Goal: Task Accomplishment & Management: Manage account settings

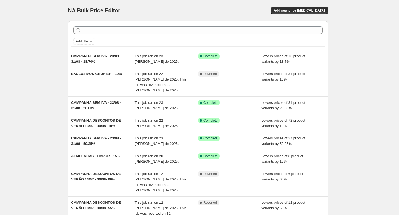
click at [51, 69] on div "NA Bulk Price Editor. This page is ready NA Bulk Price Editor Add new price cha…" at bounding box center [198, 168] width 396 height 336
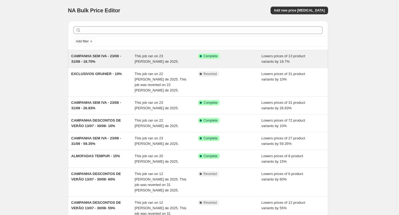
click at [104, 63] on div "CAMPANHA SEM IVA - 23/08 - 31/08 - 18.70%" at bounding box center [102, 58] width 63 height 11
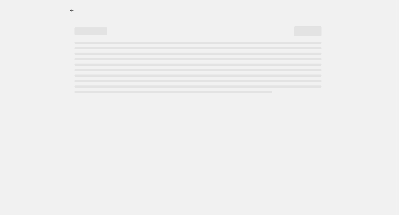
select select "percentage"
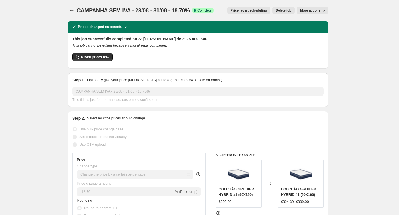
click at [73, 97] on div "Step 1. Optionally give your price change job a title (eg "March 30% off sale o…" at bounding box center [198, 90] width 260 height 34
click at [72, 11] on icon "Price change jobs" at bounding box center [71, 10] width 5 height 5
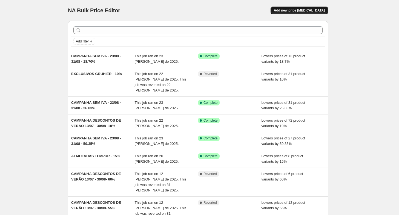
click at [298, 14] on button "Add new price [MEDICAL_DATA]" at bounding box center [298, 11] width 57 height 8
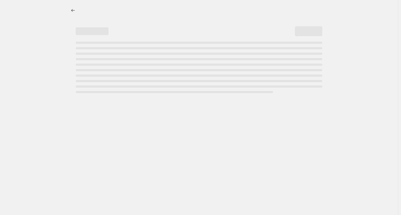
select select "percentage"
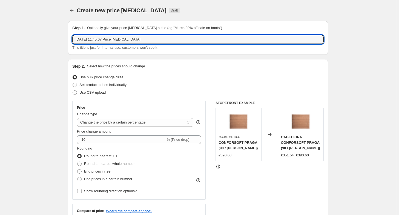
drag, startPoint x: 149, startPoint y: 39, endPoint x: -3, endPoint y: 38, distance: 151.5
click at [0, 38] on html "Home Settings Plans Skip to content Create new price change job. This page is r…" at bounding box center [199, 107] width 399 height 215
paste input "CAMPANHA SEM IVA - 23/08 - 31/08 - 18.70%"
drag, startPoint x: 111, startPoint y: 40, endPoint x: 14, endPoint y: 39, distance: 96.8
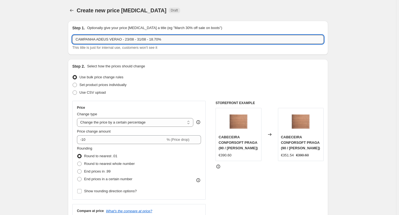
drag, startPoint x: 124, startPoint y: 42, endPoint x: 132, endPoint y: 39, distance: 9.2
click at [132, 39] on input "CAMPANHA ADEUS VERAO - 23/08 - 31/08 - 18.70%" at bounding box center [197, 39] width 251 height 9
drag, startPoint x: 137, startPoint y: 40, endPoint x: 146, endPoint y: 43, distance: 9.6
click at [146, 43] on input "CAMPANHA ADEUS VERAO - 01/09 - 31/08 - 18.70%" at bounding box center [197, 39] width 251 height 9
drag, startPoint x: 149, startPoint y: 40, endPoint x: 155, endPoint y: 43, distance: 6.6
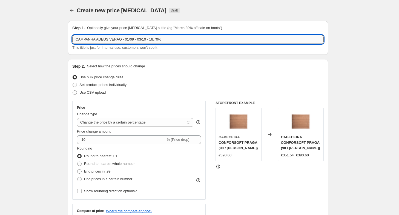
click at [155, 43] on input "CAMPANHA ADEUS VERAO - 01/09 - 03/10 - 18.70%" at bounding box center [197, 39] width 251 height 9
click at [149, 40] on input "CAMPANHA ADEUS VERAO - 01/09 - 03/10 - 18.70%" at bounding box center [197, 39] width 251 height 9
drag, startPoint x: 149, startPoint y: 40, endPoint x: 161, endPoint y: 40, distance: 11.8
click at [161, 40] on input "CAMPANHA ADEUS VERAO - 01/09 - 03/10 - 18.70%" at bounding box center [197, 39] width 251 height 9
type input "CAMPANHA ADEUS VERAO - 01/09 - 03/10 - 50%"
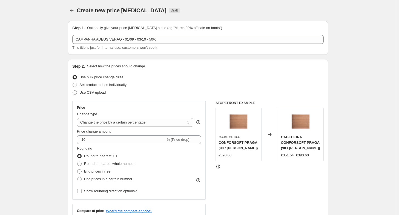
click at [217, 59] on div "Step 2. Select how the prices should change Use bulk price change rules Set pro…" at bounding box center [198, 155] width 260 height 192
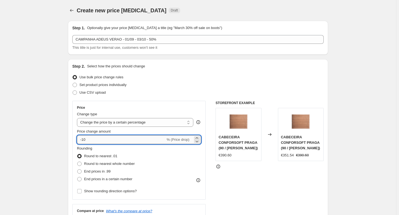
click at [89, 142] on input "-10" at bounding box center [121, 139] width 88 height 9
type input "-1"
type input "-50"
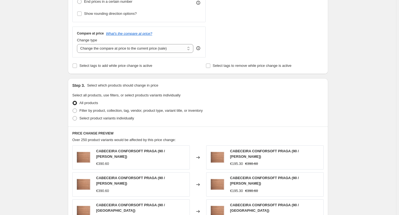
scroll to position [191, 0]
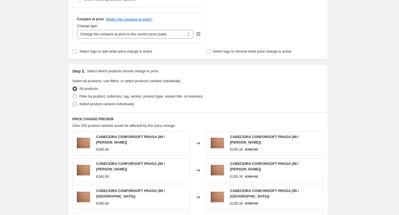
click at [78, 107] on label "Select product variants individually" at bounding box center [103, 104] width 62 height 8
click at [73, 102] on input "Select product variants individually" at bounding box center [72, 102] width 0 height 0
radio input "true"
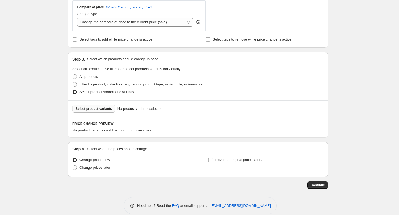
scroll to position [210, 0]
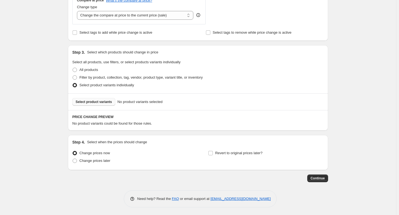
click at [107, 104] on button "Select product variants" at bounding box center [93, 102] width 43 height 8
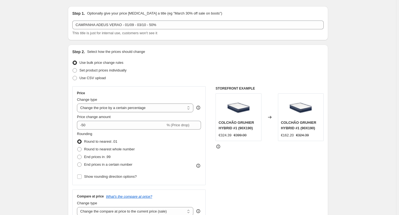
scroll to position [0, 0]
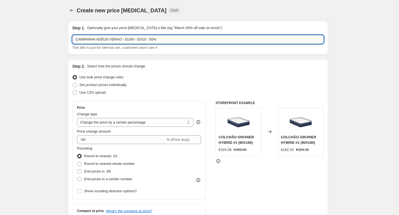
click at [149, 40] on input "CAMPANHA ADEUS VERAO - 01/09 - 03/10 - 50%" at bounding box center [197, 39] width 251 height 9
click at [148, 40] on input "CAMPANHA ADEUS VERAO - 01/09 - 03/10 - 50%" at bounding box center [197, 39] width 251 height 9
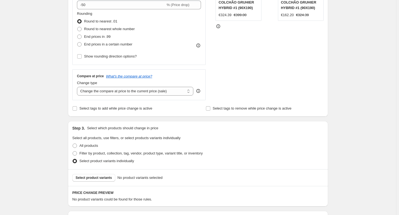
scroll to position [137, 0]
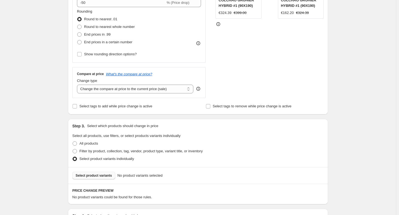
type input "CAMPANHA ADEUS VERAO - 01/09 - 03/10 - CLIMAX 50%"
click at [97, 175] on span "Select product variants" at bounding box center [93, 175] width 36 height 4
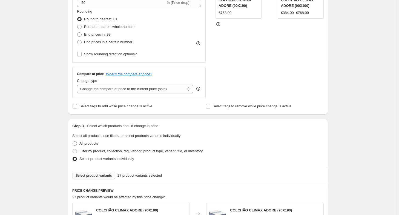
click at [19, 56] on div "Create new price change job. This page is ready Create new price change job Dra…" at bounding box center [198, 145] width 396 height 564
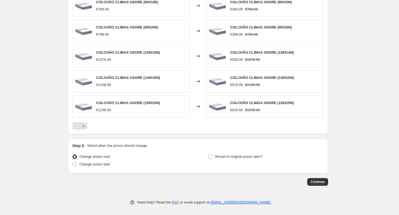
scroll to position [347, 0]
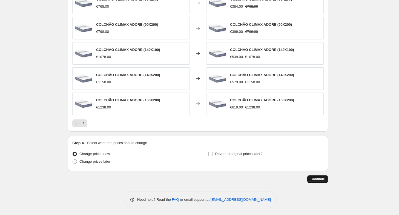
click at [322, 179] on span "Continue" at bounding box center [317, 179] width 14 height 4
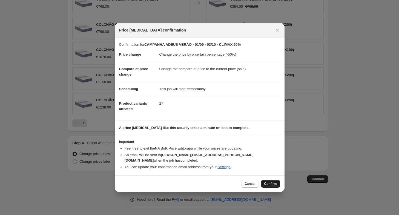
click at [262, 181] on button "Confirm" at bounding box center [270, 184] width 19 height 8
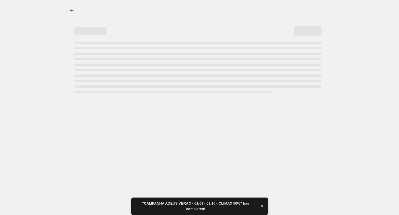
select select "percentage"
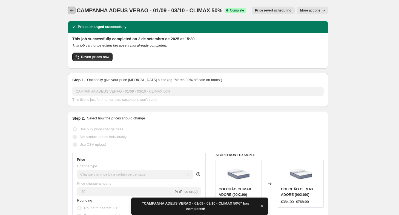
click at [73, 9] on icon "Price change jobs" at bounding box center [71, 10] width 5 height 5
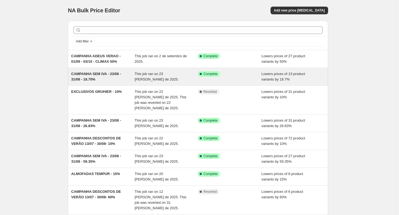
click at [88, 75] on span "CAMPANHA SEM IVA - 23/08 - 31/08 - 18.70%" at bounding box center [96, 77] width 50 height 10
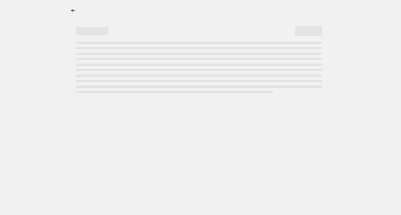
select select "percentage"
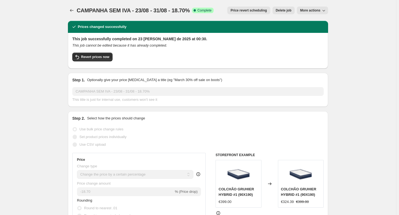
click at [311, 13] on button "More actions" at bounding box center [312, 11] width 31 height 8
click at [80, 60] on icon "button" at bounding box center [77, 57] width 7 height 7
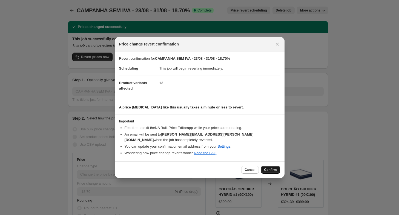
click at [266, 167] on span "Confirm" at bounding box center [270, 169] width 13 height 4
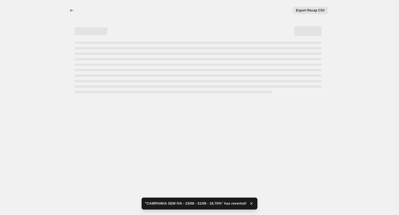
select select "percentage"
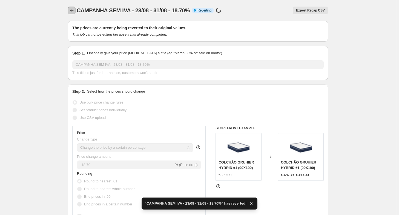
click at [73, 11] on icon "Price change jobs" at bounding box center [71, 10] width 5 height 5
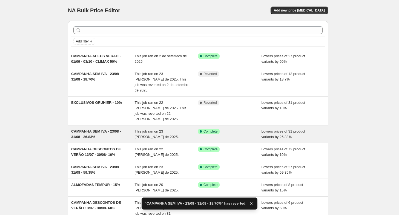
click at [110, 129] on div "CAMPANHA SEM IVA - 23/08 - 31/08 - 26.83%" at bounding box center [102, 134] width 63 height 11
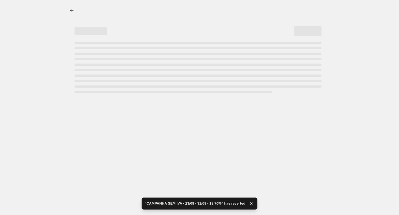
select select "percentage"
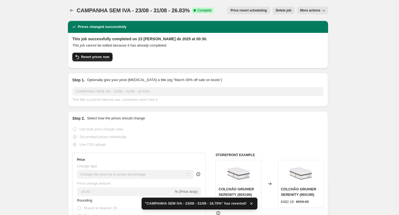
click at [100, 57] on span "Revert prices now" at bounding box center [95, 57] width 28 height 4
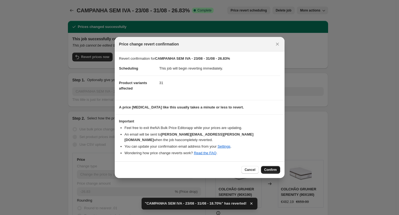
drag, startPoint x: 263, startPoint y: 165, endPoint x: 268, endPoint y: 167, distance: 5.3
click at [268, 167] on span "Confirm" at bounding box center [270, 169] width 13 height 4
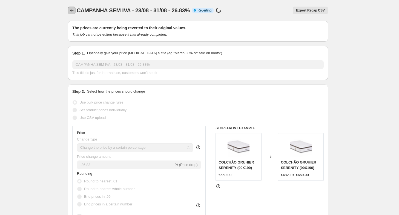
click at [72, 12] on icon "Price change jobs" at bounding box center [71, 10] width 5 height 5
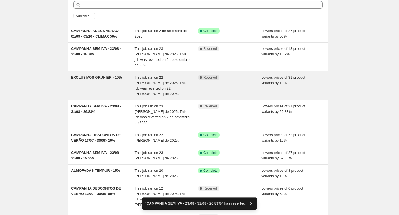
scroll to position [27, 0]
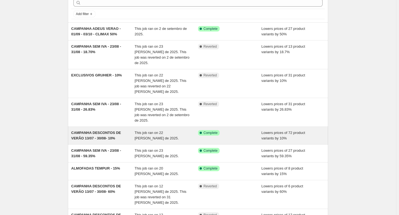
click at [101, 127] on div "CAMPANHA DESCONTOS DE VERÃO 13/07 - 30/08- 10% This job ran on 22 de agosto de …" at bounding box center [198, 136] width 260 height 18
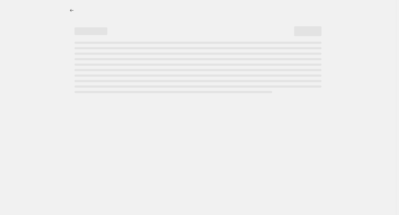
select select "percentage"
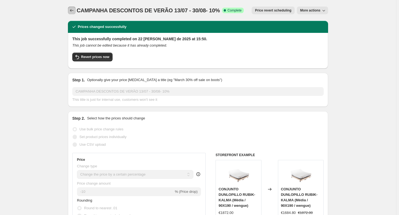
click at [73, 13] on icon "Price change jobs" at bounding box center [71, 10] width 5 height 5
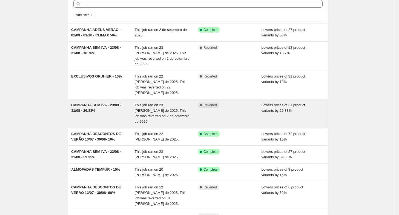
scroll to position [27, 0]
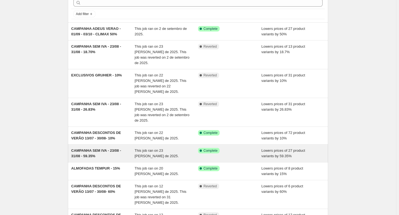
click at [134, 148] on div "CAMPANHA SEM IVA - 23/08 - 31/08 - 59.35%" at bounding box center [102, 153] width 63 height 11
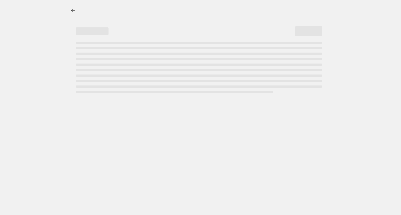
select select "percentage"
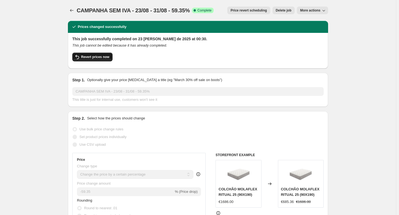
click at [91, 56] on span "Revert prices now" at bounding box center [95, 57] width 28 height 4
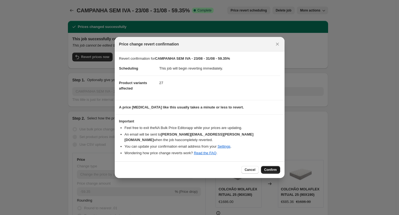
click at [278, 166] on button "Confirm" at bounding box center [270, 170] width 19 height 8
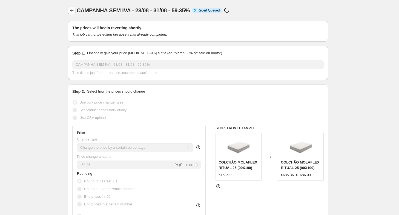
click at [73, 13] on icon "Price change jobs" at bounding box center [71, 10] width 5 height 5
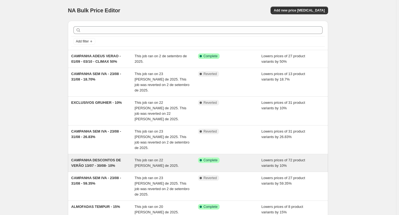
click at [95, 158] on span "CAMPANHA DESCONTOS DE VERÃO 13/07 - 30/08- 10%" at bounding box center [96, 163] width 50 height 10
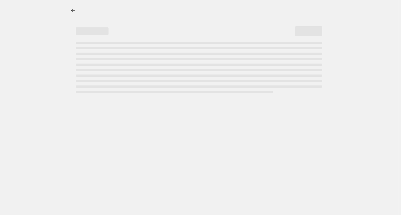
select select "percentage"
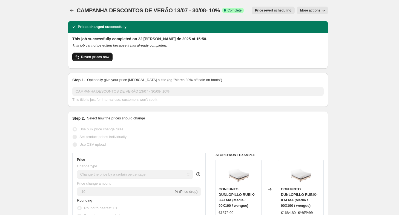
click at [86, 56] on span "Revert prices now" at bounding box center [95, 57] width 28 height 4
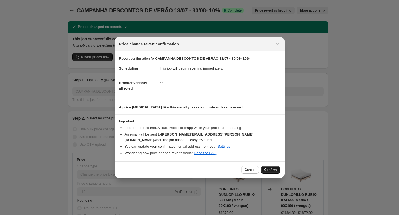
click at [267, 167] on span "Confirm" at bounding box center [270, 169] width 13 height 4
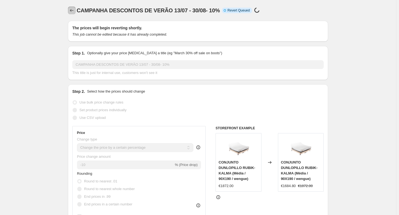
click at [74, 11] on icon "Price change jobs" at bounding box center [71, 10] width 5 height 5
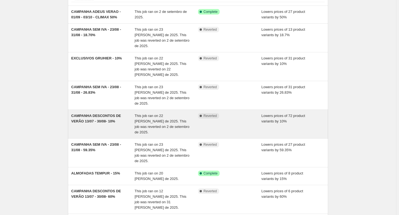
scroll to position [27, 0]
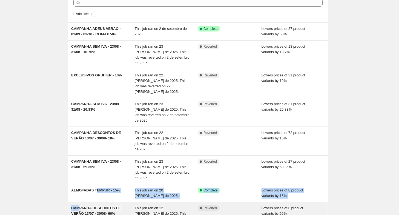
drag, startPoint x: 98, startPoint y: 167, endPoint x: 80, endPoint y: 176, distance: 20.8
click at [80, 176] on ul "CAMPANHA ADEUS VERAO - 01/09 - 03/10 - CLIMAX 50% This job ran on 2 de setembro…" at bounding box center [198, 154] width 260 height 265
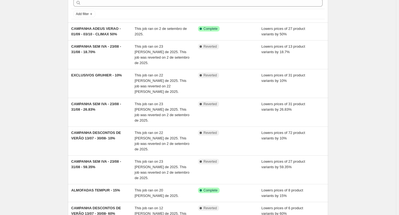
click at [37, 155] on div "NA Bulk Price Editor. This page is ready NA Bulk Price Editor Add new price cha…" at bounding box center [198, 157] width 396 height 369
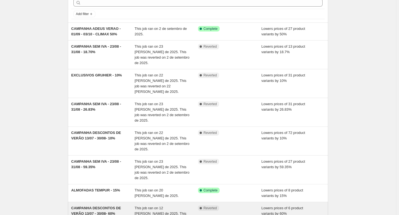
click at [153, 206] on span "This job ran on 12 de agosto de 2025. This job was reverted on 31 de agosto de …" at bounding box center [161, 216] width 52 height 21
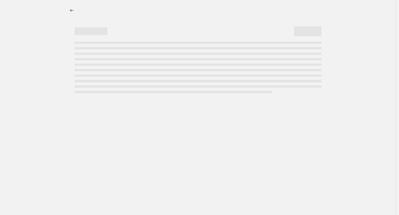
select select "percentage"
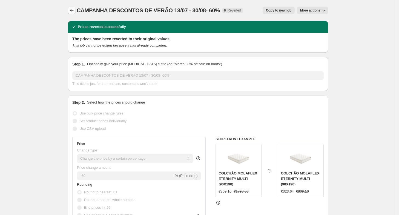
click at [71, 8] on icon "Price change jobs" at bounding box center [71, 10] width 5 height 5
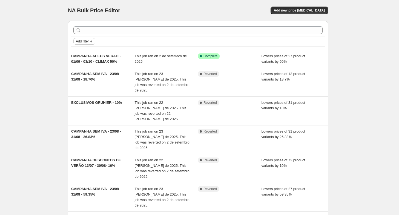
click at [86, 41] on span "Add filter" at bounding box center [82, 41] width 13 height 4
click at [87, 50] on span "Job status" at bounding box center [86, 52] width 16 height 4
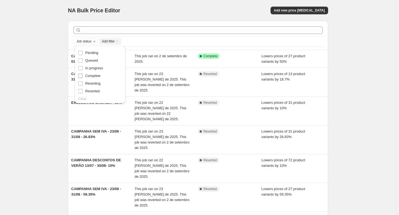
click at [96, 73] on span "Complete" at bounding box center [92, 75] width 15 height 5
click at [83, 74] on input "Complete" at bounding box center [80, 76] width 4 height 4
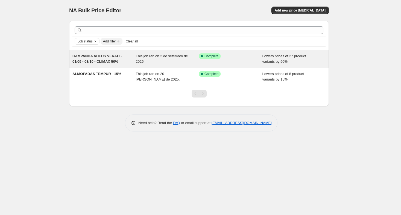
click at [98, 60] on span "CAMPANHA ADEUS VERAO - 01/09 - 03/10 - CLIMAX 50%" at bounding box center [97, 59] width 50 height 10
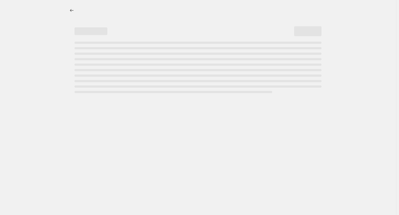
select select "percentage"
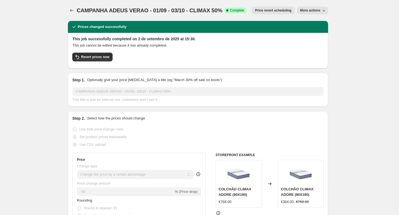
click at [74, 8] on icon "Price change jobs" at bounding box center [71, 10] width 5 height 5
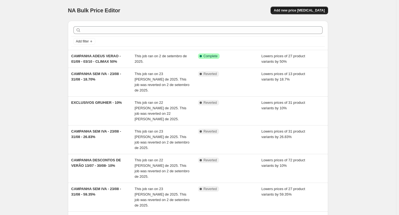
click at [302, 10] on span "Add new price [MEDICAL_DATA]" at bounding box center [299, 10] width 51 height 4
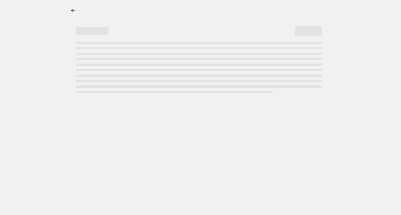
select select "percentage"
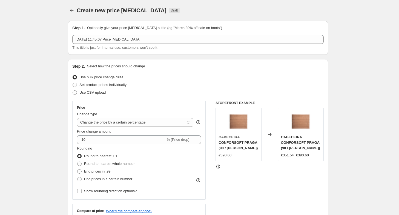
click at [117, 45] on div "This title is just for internal use, customers won't see it" at bounding box center [197, 47] width 251 height 5
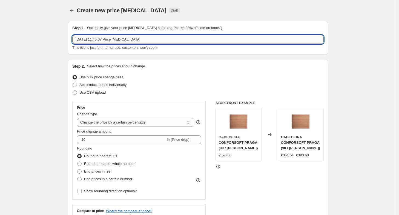
click at [120, 42] on input "2/09/2025, 11:45:07 Price change job" at bounding box center [197, 39] width 251 height 9
paste input "CAMPANHA ADEUS VERAO - 01/09 - 03/10 - CLIMAX 50%"
drag, startPoint x: 120, startPoint y: 42, endPoint x: 131, endPoint y: 46, distance: 11.7
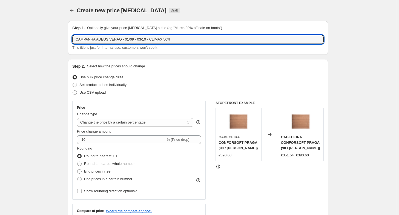
click at [120, 43] on input "CAMPANHA ADEUS VERAO - 01/09 - 03/10 - CLIMAX 50%" at bounding box center [197, 39] width 251 height 9
drag, startPoint x: 162, startPoint y: 41, endPoint x: 165, endPoint y: 42, distance: 2.9
click at [165, 42] on input "CAMPANHA ADEUS VERAO - 01/09 - 03/10 - CLIMAX 50%" at bounding box center [197, 39] width 251 height 9
type input "CAMPANHA ADEUS VERAO - 01/09 - 03/10 - CLIMAX 20%"
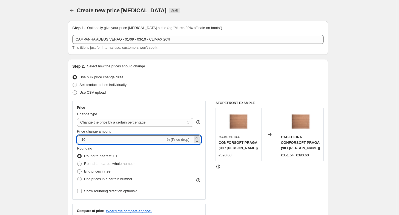
click at [88, 139] on input "-10" at bounding box center [121, 139] width 88 height 9
type input "-1"
type input "-20"
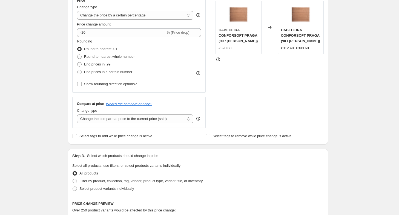
scroll to position [109, 0]
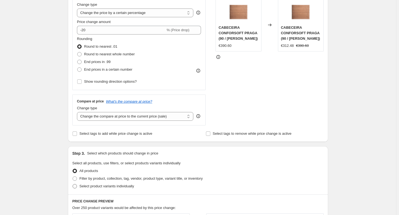
click at [77, 182] on label "Select product variants individually" at bounding box center [103, 186] width 62 height 8
click at [73, 184] on input "Select product variants individually" at bounding box center [72, 184] width 0 height 0
radio input "true"
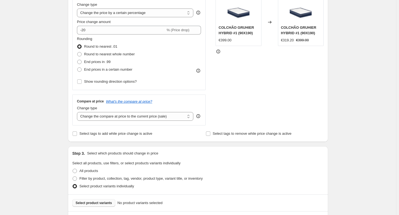
click at [101, 204] on span "Select product variants" at bounding box center [93, 203] width 36 height 4
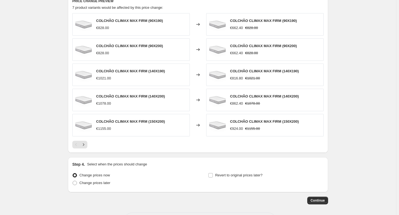
scroll to position [328, 0]
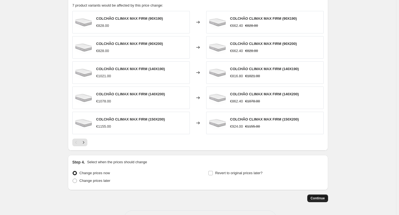
click at [317, 198] on span "Continue" at bounding box center [317, 198] width 14 height 4
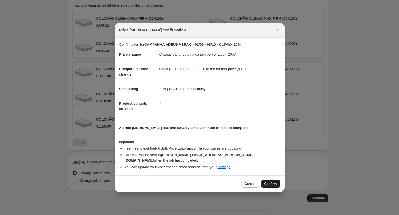
click at [262, 180] on button "Confirm" at bounding box center [270, 184] width 19 height 8
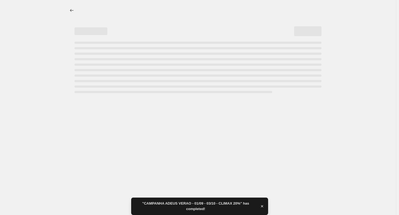
select select "percentage"
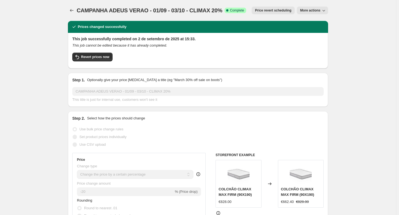
click at [326, 5] on div "CAMPANHA ADEUS VERAO - 01/09 - 03/10 - CLIMAX 20%. This page is ready CAMPANHA …" at bounding box center [198, 10] width 260 height 21
click at [322, 10] on icon "button" at bounding box center [323, 10] width 5 height 5
click at [75, 10] on button "Price change jobs" at bounding box center [72, 11] width 8 height 8
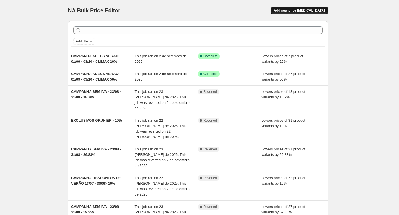
click at [310, 9] on span "Add new price [MEDICAL_DATA]" at bounding box center [299, 10] width 51 height 4
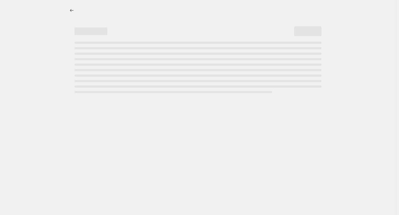
select select "percentage"
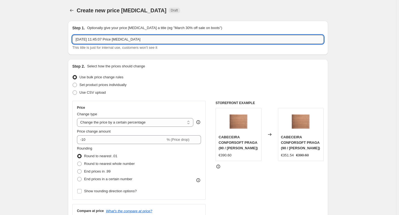
click at [135, 39] on input "2/09/2025, 11:45:07 Price change job" at bounding box center [197, 39] width 251 height 9
paste input "CAMPANHA ADEUS VERAO - 01/09 - 03/10 - CLIMAX 50%"
click at [155, 38] on input "CAMPANHA ADEUS VERAO - 01/09 - 03/10 - CLIMAX 50%" at bounding box center [197, 39] width 251 height 9
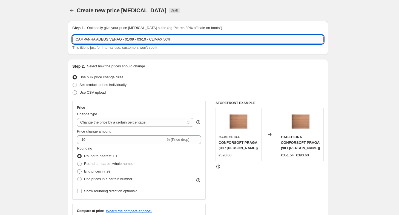
click at [155, 37] on input "CAMPANHA ADEUS VERAO - 01/09 - 03/10 - CLIMAX 50%" at bounding box center [197, 39] width 251 height 9
click at [165, 40] on input "CAMPANHA ADEUS VERAO - 01/09 - 03/10 - GRUHIER 50%" at bounding box center [197, 39] width 251 height 9
type input "CAMPANHA ADEUS VERAO - 01/09 - 03/10 - GRUHIER 10%"
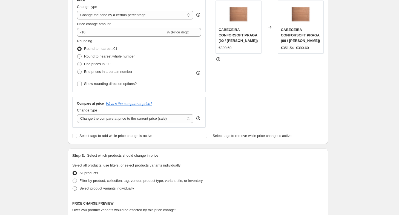
scroll to position [109, 0]
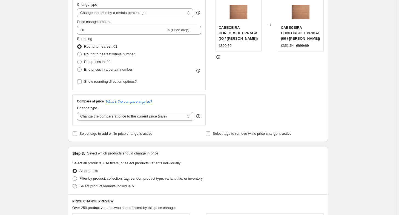
click at [94, 185] on span "Select product variants individually" at bounding box center [106, 186] width 54 height 4
click at [73, 184] on input "Select product variants individually" at bounding box center [72, 184] width 0 height 0
radio input "true"
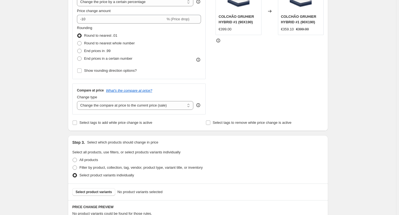
scroll to position [137, 0]
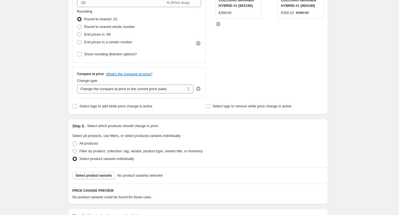
click at [107, 177] on span "Select product variants" at bounding box center [93, 175] width 36 height 4
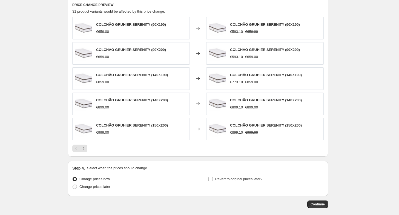
scroll to position [320, 0]
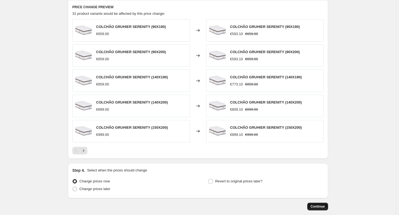
click at [318, 204] on span "Continue" at bounding box center [317, 206] width 14 height 4
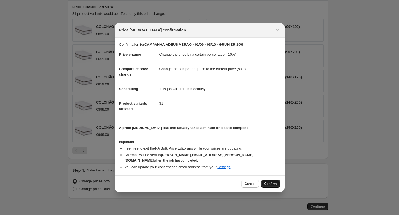
click at [264, 180] on button "Confirm" at bounding box center [270, 184] width 19 height 8
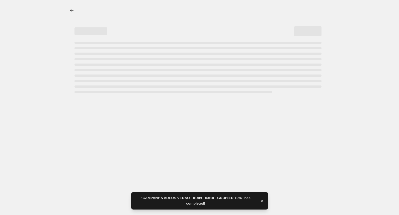
select select "percentage"
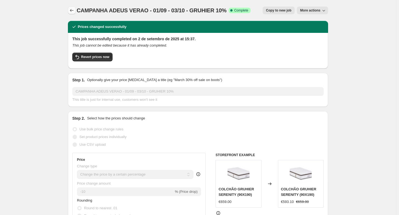
click at [75, 12] on button "Price change jobs" at bounding box center [72, 11] width 8 height 8
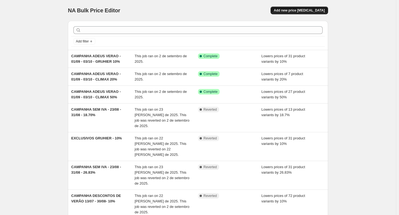
click at [303, 10] on span "Add new price [MEDICAL_DATA]" at bounding box center [299, 10] width 51 height 4
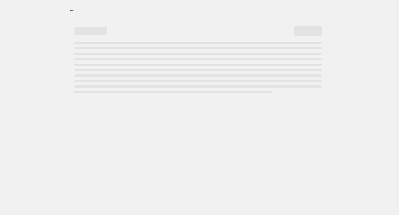
select select "percentage"
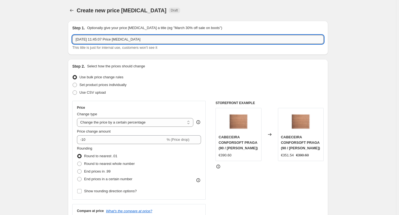
click at [99, 38] on input "2/09/2025, 11:45:07 Price change job" at bounding box center [197, 39] width 251 height 9
paste input "CAMPANHA ADEUS VERAO - 01/09 - 03/10 - CLIMAX 50%"
click at [152, 39] on input "CAMPANHA ADEUS VERAO - 01/09 - 03/10 - CLIMAX 50%" at bounding box center [197, 39] width 251 height 9
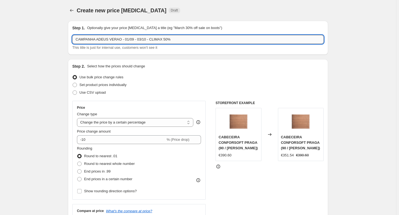
click at [152, 39] on input "CAMPANHA ADEUS VERAO - 01/09 - 03/10 - CLIMAX 50%" at bounding box center [197, 39] width 251 height 9
type input "CAMPANHA ADEUS VERAO - 01/09 - 03/10 - MOLAFLEX 50%"
click at [166, 77] on div "Use bulk price change rules" at bounding box center [197, 77] width 251 height 8
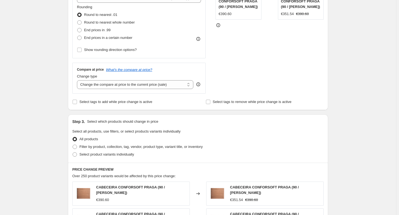
scroll to position [82, 0]
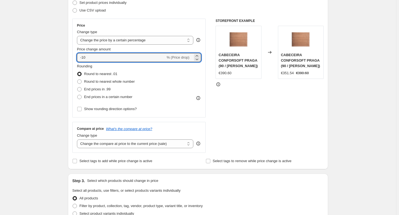
drag, startPoint x: 84, startPoint y: 59, endPoint x: 112, endPoint y: 68, distance: 30.0
click at [93, 61] on input "-10" at bounding box center [121, 57] width 88 height 9
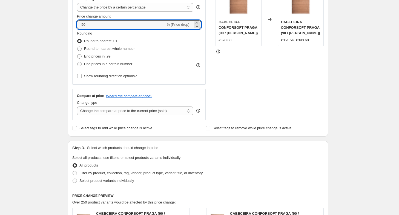
scroll to position [137, 0]
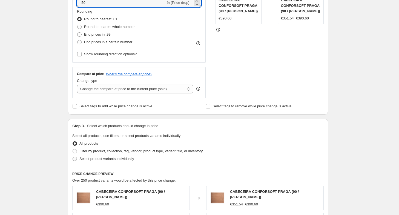
type input "-50"
click at [84, 159] on span "Select product variants individually" at bounding box center [106, 158] width 54 height 4
click at [73, 157] on input "Select product variants individually" at bounding box center [72, 156] width 0 height 0
radio input "true"
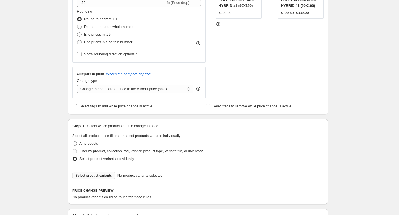
click at [98, 175] on span "Select product variants" at bounding box center [93, 175] width 36 height 4
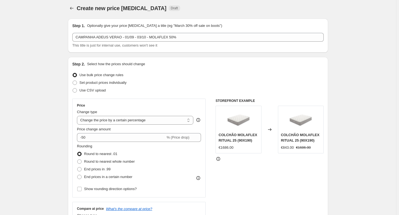
scroll to position [0, 0]
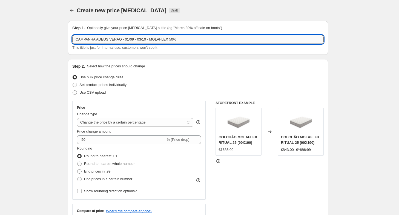
click at [149, 40] on input "CAMPANHA ADEUS VERAO - 01/09 - 03/10 - MOLAFLEX 50%" at bounding box center [197, 39] width 251 height 9
type input "CAMPANHA ADEUS VERAO - 01/09 - 03/10 - EXCLUSIVOS MOLAFLEX 50%"
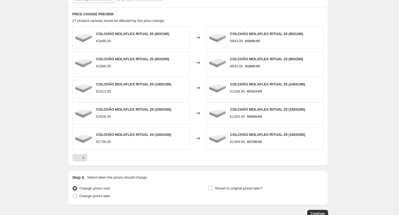
scroll to position [328, 0]
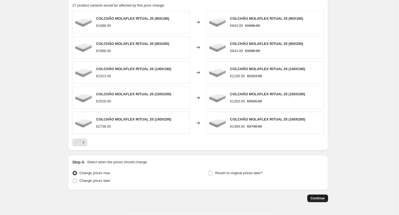
click at [322, 194] on button "Continue" at bounding box center [317, 198] width 21 height 8
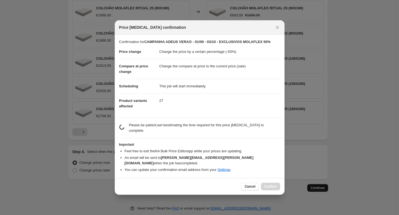
scroll to position [0, 0]
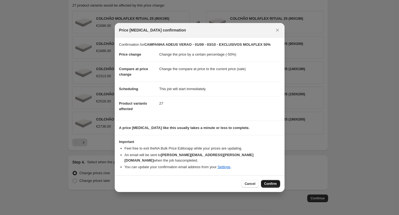
click at [267, 182] on span "Confirm" at bounding box center [270, 183] width 13 height 4
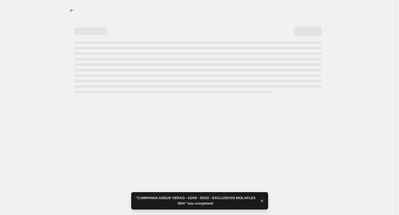
select select "percentage"
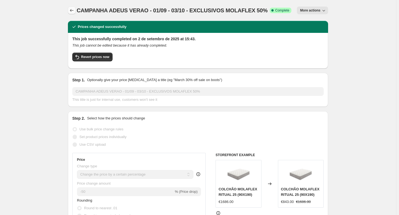
click at [74, 11] on icon "Price change jobs" at bounding box center [71, 10] width 5 height 5
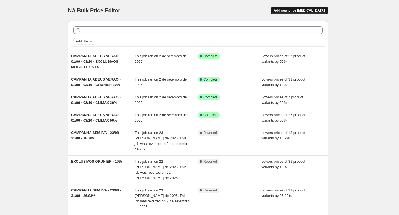
click at [296, 12] on span "Add new price [MEDICAL_DATA]" at bounding box center [299, 10] width 51 height 4
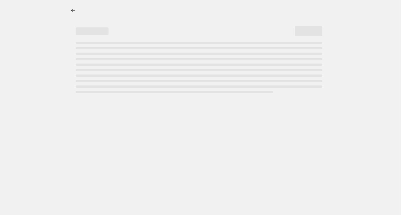
select select "percentage"
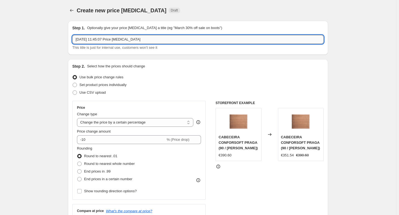
click at [157, 40] on input "2/09/2025, 11:45:07 Price change job" at bounding box center [197, 39] width 251 height 9
paste input "CAMPANHA ADEUS VERAO - 01/09 - 03/10 - CLIMAX 50%"
click at [153, 37] on input "CAMPANHA ADEUS VERAO - 01/09 - 03/10 - CLIMAX 50%" at bounding box center [197, 39] width 251 height 9
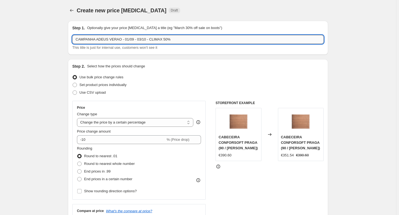
click at [153, 37] on input "CAMPANHA ADEUS VERAO - 01/09 - 03/10 - CLIMAX 50%" at bounding box center [197, 39] width 251 height 9
type input "CAMPANHA ADEUS VERAO - 01/09 - 03/10 - MOLAFLEX 50%"
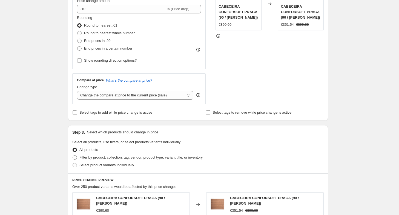
scroll to position [137, 0]
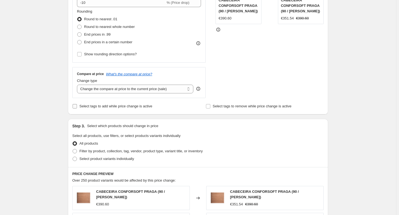
click at [88, 102] on div "Step 2. Select how the prices should change Use bulk price change rules Set pro…" at bounding box center [197, 18] width 251 height 183
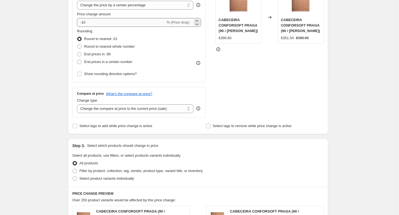
scroll to position [82, 0]
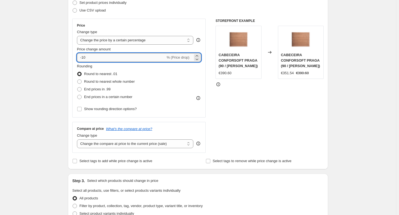
click at [84, 57] on input "-10" at bounding box center [121, 57] width 88 height 9
type input "-50"
click at [62, 79] on div "Create new price change job. This page is ready Create new price change job Dra…" at bounding box center [198, 196] width 396 height 556
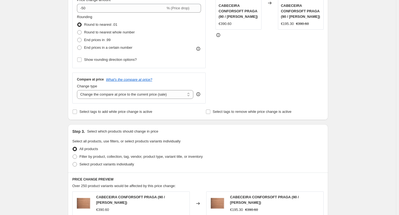
scroll to position [137, 0]
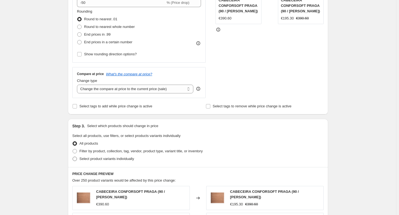
click at [79, 157] on label "Select product variants individually" at bounding box center [103, 159] width 62 height 8
click at [73, 157] on input "Select product variants individually" at bounding box center [72, 156] width 0 height 0
radio input "true"
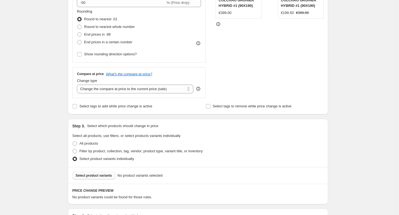
click at [97, 172] on button "Select product variants" at bounding box center [93, 176] width 43 height 8
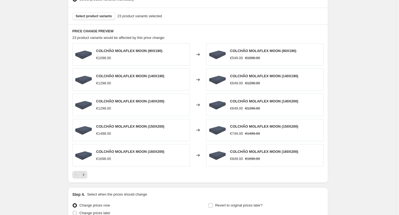
scroll to position [328, 0]
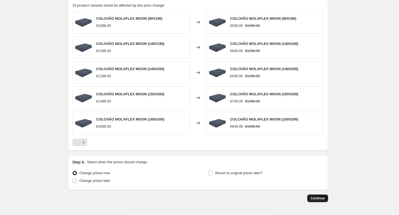
click at [321, 196] on span "Continue" at bounding box center [317, 198] width 14 height 4
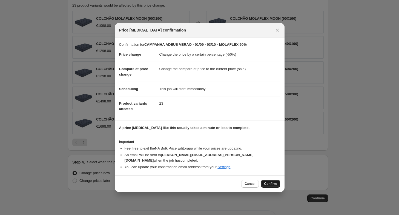
click at [275, 182] on span "Confirm" at bounding box center [270, 183] width 13 height 4
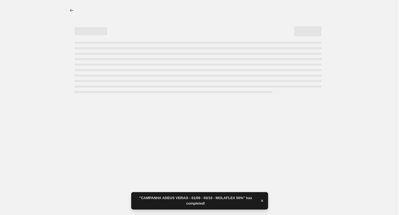
select select "percentage"
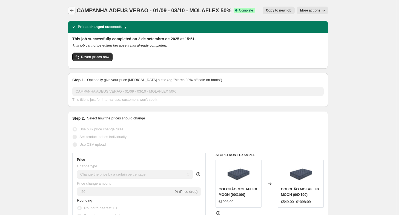
click at [74, 12] on icon "Price change jobs" at bounding box center [71, 10] width 5 height 5
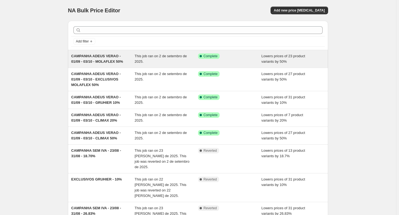
click at [108, 64] on div "CAMPANHA ADEUS VERAO - 01/09 - 03/10 - MOLAFLEX 50% This job ran on 2 de setemb…" at bounding box center [198, 59] width 260 height 18
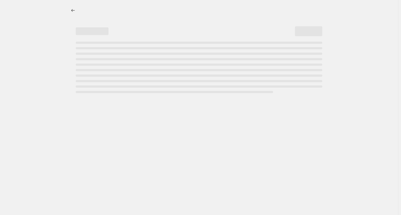
select select "percentage"
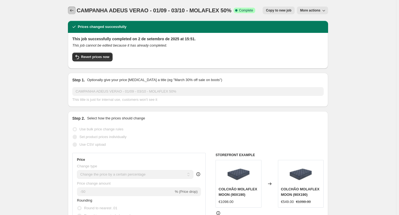
click at [72, 11] on icon "Price change jobs" at bounding box center [71, 10] width 5 height 5
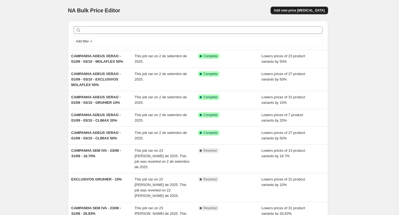
click at [315, 12] on span "Add new price [MEDICAL_DATA]" at bounding box center [299, 10] width 51 height 4
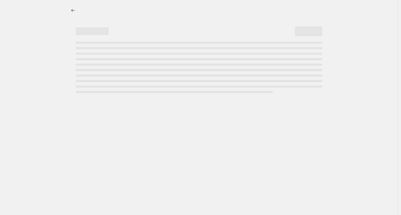
select select "percentage"
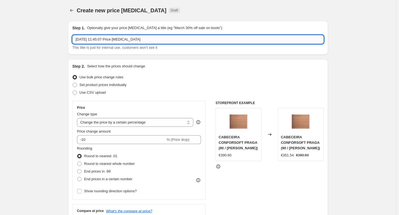
click at [119, 39] on input "2/09/2025, 11:45:07 Price change job" at bounding box center [197, 39] width 251 height 9
paste input "CAMPANHA ADEUS VERAO - 01/09 - 03/10 - MOLAFLEX 50%"
click at [166, 40] on input "CAMPANHA ADEUS VERAO - 01/09 - 03/10 - MOLAFLEX 50%" at bounding box center [197, 39] width 251 height 9
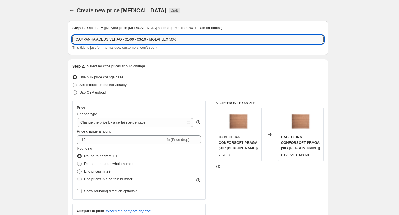
click at [167, 40] on input "CAMPANHA ADEUS VERAO - 01/09 - 03/10 - MOLAFLEX 50%" at bounding box center [197, 39] width 251 height 9
type input "CAMPANHA ADEUS VERAO - 01/09 - 03/10 - MOLAFLEX 55%"
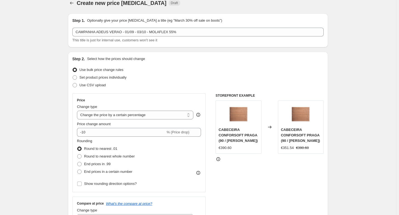
scroll to position [8, 0]
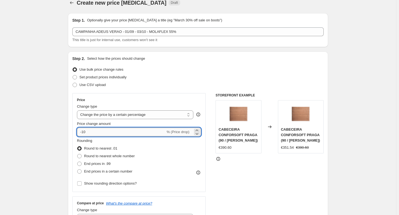
click at [108, 130] on input "-10" at bounding box center [121, 131] width 88 height 9
type input "-1"
type input "-55"
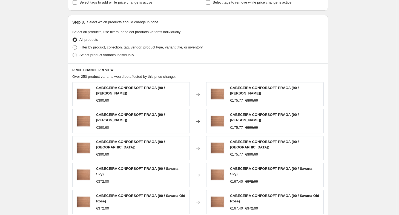
scroll to position [240, 0]
click at [94, 54] on span "Select product variants individually" at bounding box center [106, 55] width 54 height 4
click at [73, 54] on input "Select product variants individually" at bounding box center [72, 53] width 0 height 0
radio input "true"
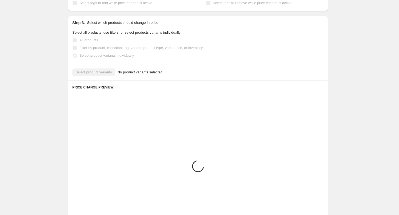
scroll to position [210, 0]
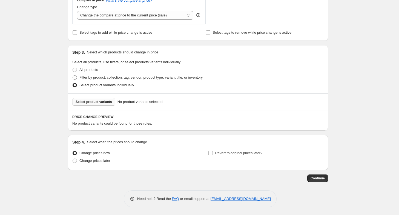
click at [95, 101] on span "Select product variants" at bounding box center [93, 102] width 36 height 4
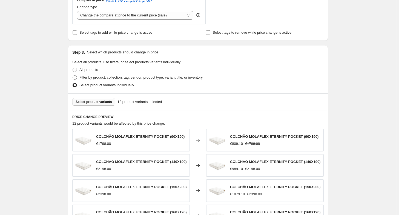
click at [338, 112] on div "Create new price change job. This page is ready Create new price change job Dra…" at bounding box center [198, 72] width 396 height 564
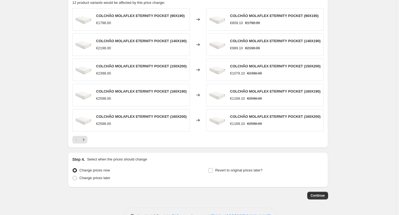
scroll to position [347, 0]
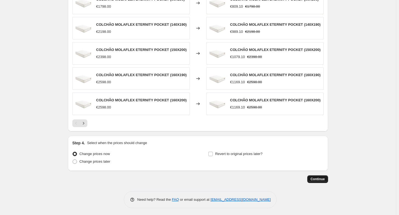
click at [313, 181] on button "Continue" at bounding box center [317, 179] width 21 height 8
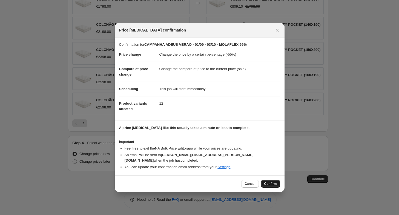
click at [275, 184] on button "Confirm" at bounding box center [270, 184] width 19 height 8
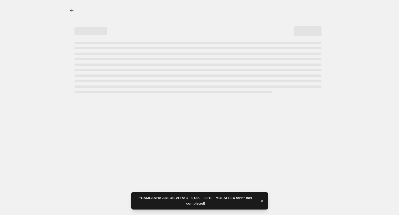
select select "percentage"
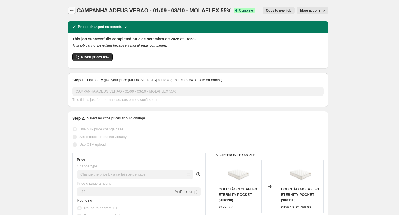
click at [70, 14] on button "Price change jobs" at bounding box center [72, 11] width 8 height 8
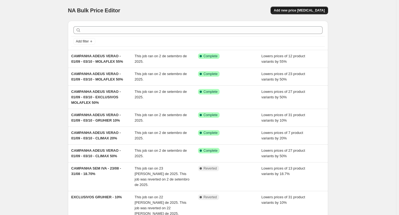
click at [300, 11] on span "Add new price [MEDICAL_DATA]" at bounding box center [299, 10] width 51 height 4
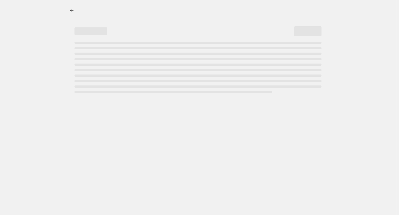
select select "percentage"
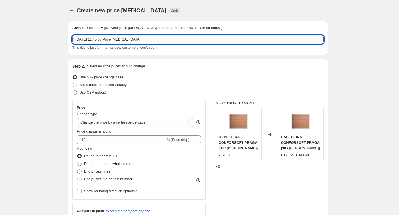
click at [142, 37] on input "2/09/2025, 11:45:07 Price change job" at bounding box center [197, 39] width 251 height 9
paste input "CAMPANHA ADEUS VERAO - 01/09 - 03/10 - MOLAFLEX 50%"
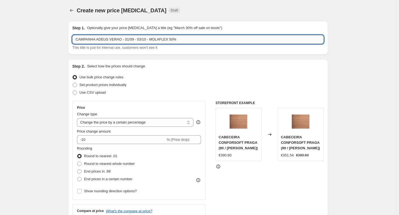
click at [168, 41] on input "CAMPANHA ADEUS VERAO - 01/09 - 03/10 - MOLAFLEX 50%" at bounding box center [197, 39] width 251 height 9
type input "CAMPANHA ADEUS VERAO - 01/09 - 03/10 - MOLAFLEX 60%"
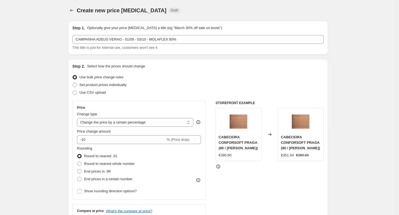
click at [173, 71] on div "Step 2. Select how the prices should change Use bulk price change rules Set pro…" at bounding box center [197, 154] width 251 height 183
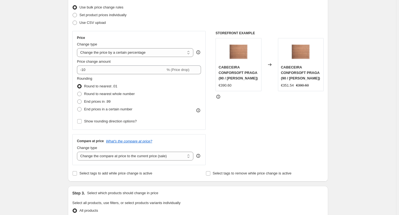
scroll to position [70, 0]
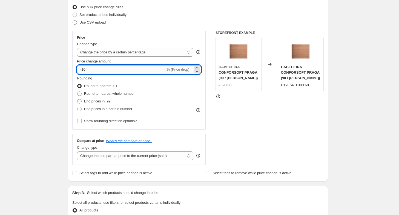
click at [121, 72] on input "-10" at bounding box center [121, 69] width 88 height 9
type input "-1"
type input "-60"
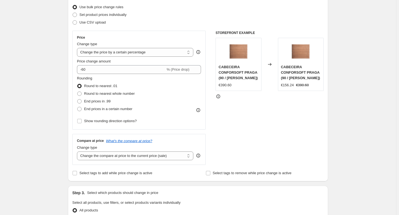
click at [55, 94] on div "Create new price change job. This page is ready Create new price change job Dra…" at bounding box center [198, 208] width 396 height 556
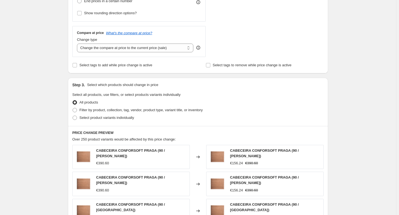
scroll to position [179, 0]
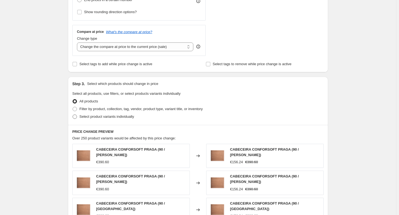
click at [99, 116] on span "Select product variants individually" at bounding box center [106, 116] width 54 height 4
click at [73, 115] on input "Select product variants individually" at bounding box center [72, 114] width 0 height 0
radio input "true"
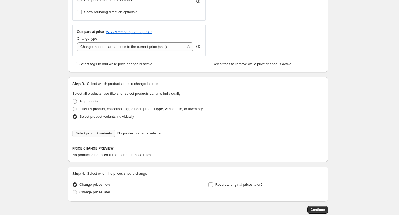
click at [105, 132] on span "Select product variants" at bounding box center [93, 133] width 36 height 4
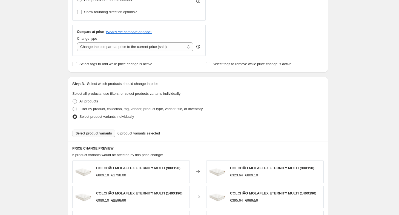
click at [59, 77] on div "Create new price change job. This page is ready Create new price change job Dra…" at bounding box center [198, 103] width 396 height 564
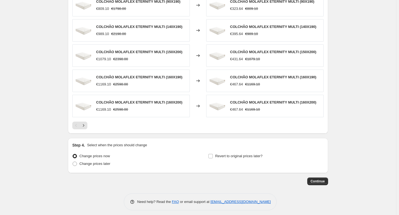
scroll to position [347, 0]
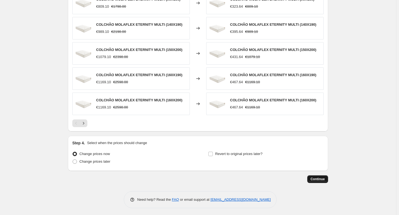
click at [324, 181] on button "Continue" at bounding box center [317, 179] width 21 height 8
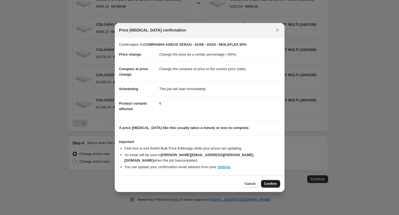
click at [268, 182] on span "Confirm" at bounding box center [270, 183] width 13 height 4
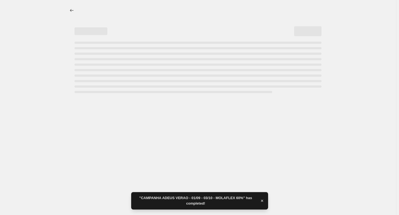
select select "percentage"
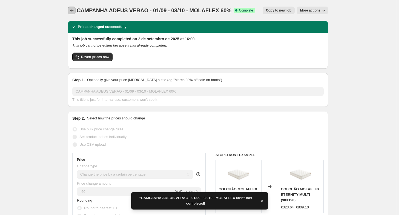
click at [74, 11] on icon "Price change jobs" at bounding box center [71, 10] width 5 height 5
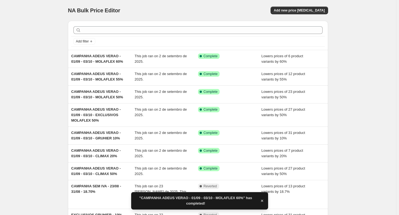
click at [27, 108] on div "NA Bulk Price Editor. This page is ready NA Bulk Price Editor Add new price cha…" at bounding box center [198, 160] width 396 height 320
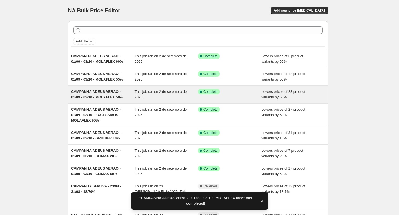
click at [98, 96] on span "CAMPANHA ADEUS VERAO - 01/09 - 03/10 - MOLAFLEX 50%" at bounding box center [97, 94] width 52 height 10
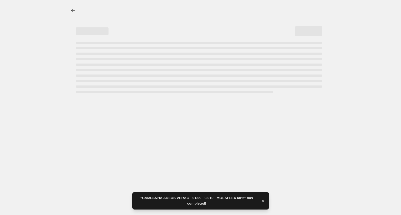
select select "percentage"
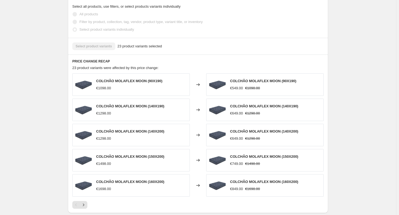
scroll to position [305, 0]
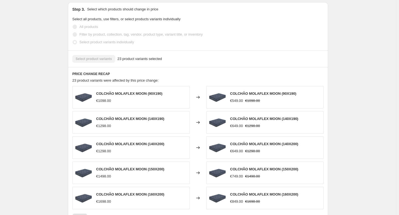
click at [98, 62] on div "Select product variants 23 product variants selected" at bounding box center [197, 59] width 251 height 8
click at [99, 60] on div "Select product variants 23 product variants selected" at bounding box center [197, 59] width 251 height 8
click at [149, 59] on span "23 product variants selected" at bounding box center [139, 58] width 45 height 5
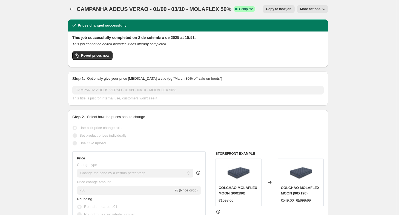
scroll to position [0, 0]
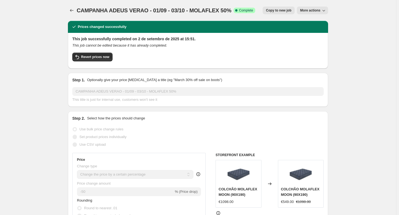
click at [310, 8] on span "More actions" at bounding box center [310, 10] width 20 height 4
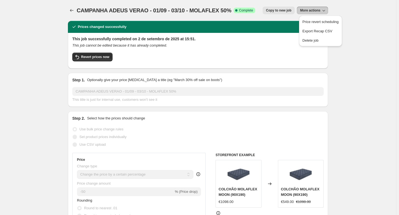
click at [310, 8] on span "More actions" at bounding box center [310, 10] width 20 height 4
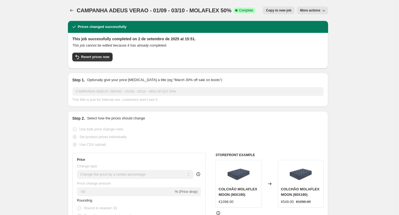
click at [290, 10] on span "Copy to new job" at bounding box center [278, 10] width 25 height 4
select select "percentage"
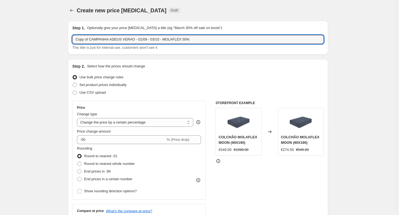
drag, startPoint x: 91, startPoint y: 37, endPoint x: 58, endPoint y: 34, distance: 32.8
type input "CAMPANHA ADEUS VERAO - 01/09 - 03/10 - MOLAFLEX 50%"
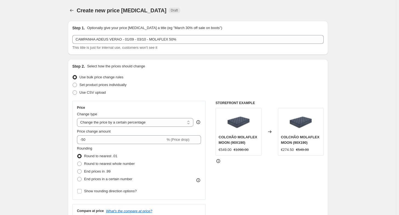
select select "percentage"
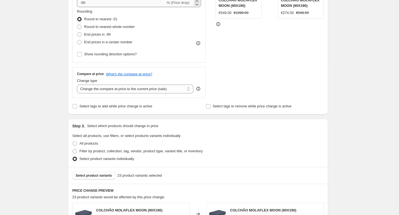
scroll to position [274, 0]
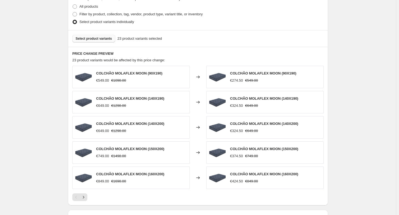
click at [107, 37] on span "Select product variants" at bounding box center [93, 38] width 36 height 4
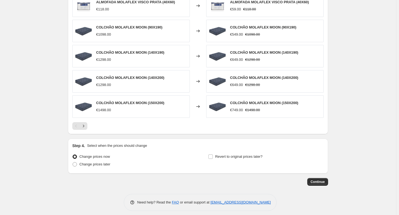
scroll to position [347, 0]
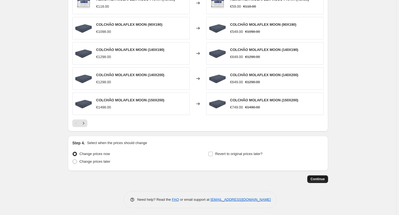
click at [314, 181] on button "Continue" at bounding box center [317, 179] width 21 height 8
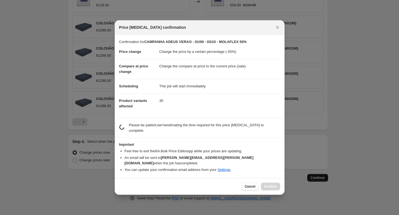
scroll to position [0, 0]
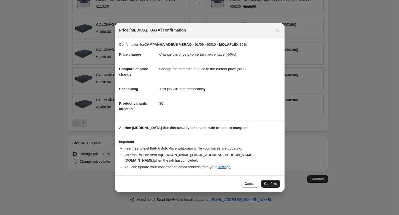
click at [264, 180] on button "Confirm" at bounding box center [270, 184] width 19 height 8
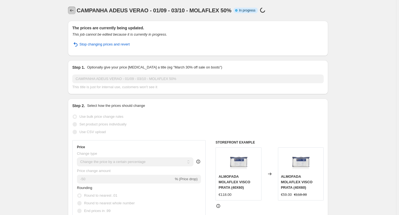
click at [72, 13] on icon "Price change jobs" at bounding box center [71, 10] width 5 height 5
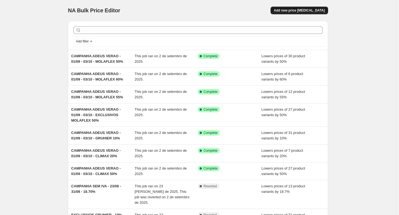
click at [296, 7] on button "Add new price [MEDICAL_DATA]" at bounding box center [298, 11] width 57 height 8
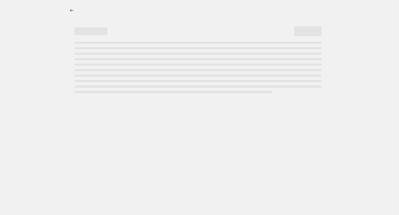
select select "percentage"
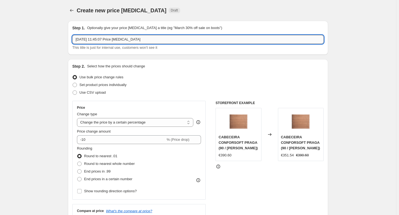
click at [159, 42] on input "2/09/2025, 11:45:07 Price change job" at bounding box center [197, 39] width 251 height 9
paste input "CAMPANHA ADEUS VERAO - 01/09 - 03/10 - MOLAFLEX 50%"
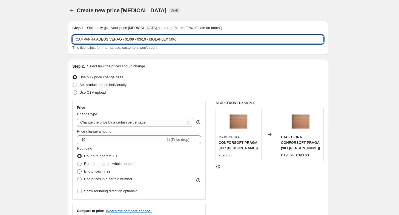
click at [158, 39] on input "CAMPANHA ADEUS VERAO - 01/09 - 03/10 - MOLAFLEX 50%" at bounding box center [197, 39] width 251 height 9
click at [172, 40] on input "CAMPANHA ADEUS VERAO - 01/09 - 03/10 - DUNLOPILLO 50%" at bounding box center [197, 39] width 251 height 9
type input "CAMPANHA ADEUS VERAO - 01/09 - 03/10 - DUNLOPILLO 10%"
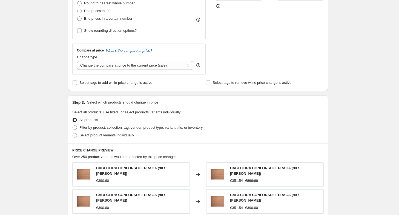
scroll to position [164, 0]
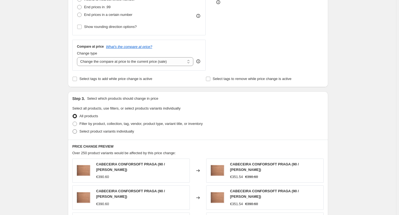
click at [97, 133] on span "Select product variants individually" at bounding box center [106, 131] width 54 height 4
click at [73, 129] on input "Select product variants individually" at bounding box center [72, 129] width 0 height 0
radio input "true"
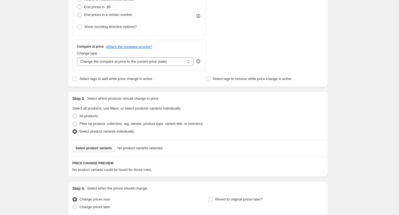
click at [97, 150] on button "Select product variants" at bounding box center [93, 148] width 43 height 8
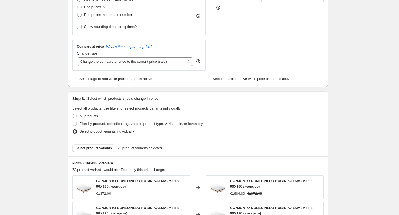
click at [346, 169] on div "Create new price change job. This page is ready Create new price change job Dra…" at bounding box center [198, 122] width 396 height 572
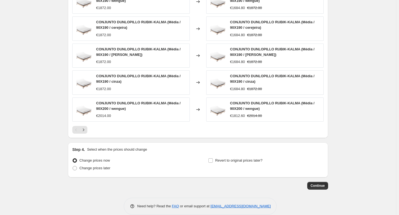
scroll to position [356, 0]
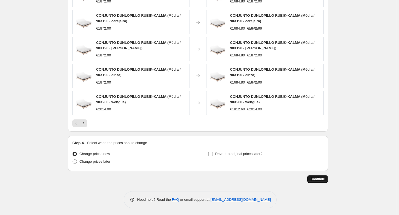
click at [324, 179] on span "Continue" at bounding box center [317, 179] width 14 height 4
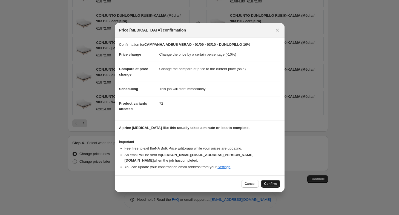
click at [277, 184] on button "Confirm" at bounding box center [270, 184] width 19 height 8
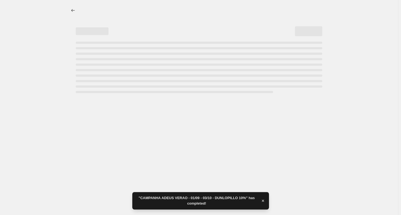
select select "percentage"
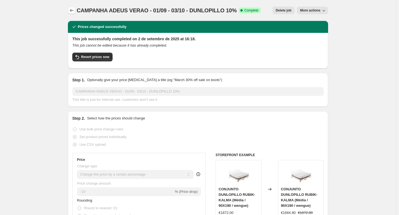
click at [70, 10] on button "Price change jobs" at bounding box center [72, 11] width 8 height 8
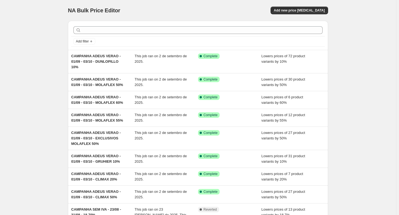
click at [51, 85] on div "NA Bulk Price Editor. This page is ready NA Bulk Price Editor Add new price cha…" at bounding box center [198, 157] width 396 height 315
click at [334, 16] on div "NA Bulk Price Editor. This page is ready NA Bulk Price Editor Add new price cha…" at bounding box center [197, 157] width 273 height 315
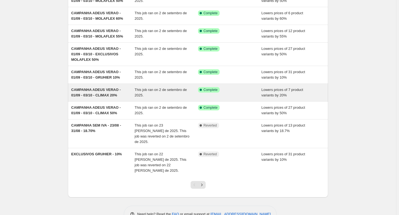
scroll to position [88, 0]
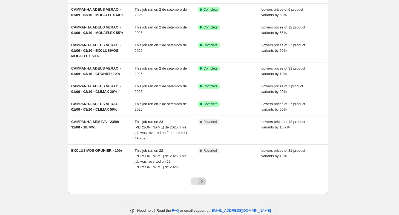
click at [203, 178] on icon "Next" at bounding box center [201, 180] width 5 height 5
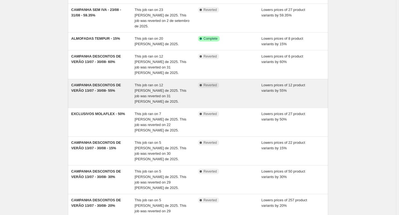
scroll to position [115, 0]
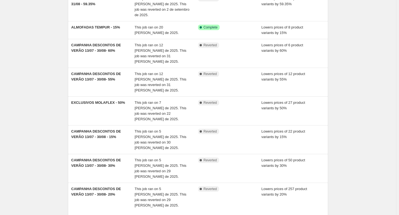
click at [193, 214] on icon "Previous" at bounding box center [193, 219] width 5 height 5
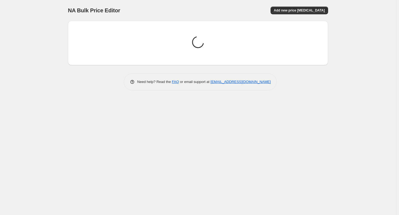
scroll to position [0, 0]
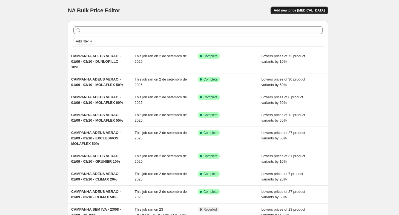
click at [293, 7] on button "Add new price [MEDICAL_DATA]" at bounding box center [298, 11] width 57 height 8
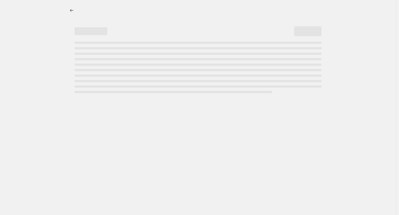
select select "percentage"
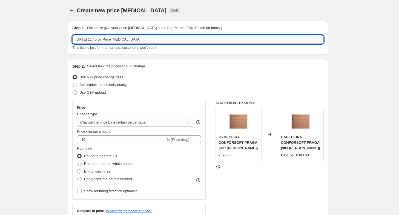
click at [152, 39] on input "2/09/2025, 11:45:07 Price change job" at bounding box center [197, 39] width 251 height 9
paste input "CAMPANHA ADEUS VERAO - 01/09 - 03/10 - MOLAFLEX 50%"
click at [152, 39] on input "CAMPANHA ADEUS VERAO - 01/09 - 03/10 - MOLAFLEX 50%" at bounding box center [197, 39] width 251 height 9
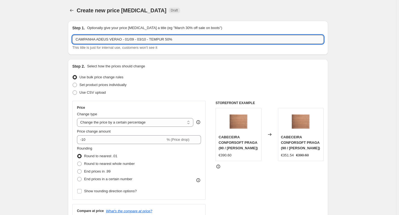
drag, startPoint x: 162, startPoint y: 39, endPoint x: 172, endPoint y: 40, distance: 9.9
click at [172, 40] on input "CAMPANHA ADEUS VERAO - 01/09 - 03/10 - TEMPUR 50%" at bounding box center [197, 39] width 251 height 9
type input "CAMPANHA ADEUS VERAO - 01/09 - 03/10 - TEMPUR 15%"
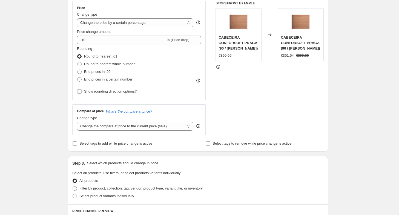
scroll to position [100, 0]
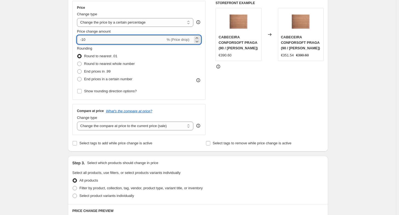
click at [107, 41] on input "-10" at bounding box center [121, 39] width 88 height 9
type input "-15"
click at [59, 50] on div "Create new price change job. This page is ready Create new price change job Dra…" at bounding box center [198, 178] width 396 height 556
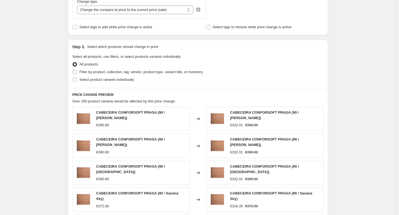
scroll to position [216, 0]
click at [91, 76] on label "Select product variants individually" at bounding box center [103, 79] width 62 height 8
click at [73, 77] on input "Select product variants individually" at bounding box center [72, 77] width 0 height 0
radio input "true"
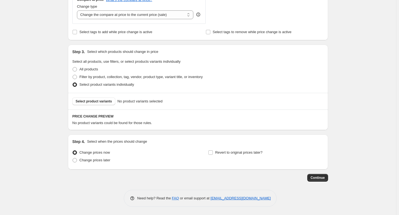
scroll to position [210, 0]
click at [103, 101] on span "Select product variants" at bounding box center [93, 102] width 36 height 4
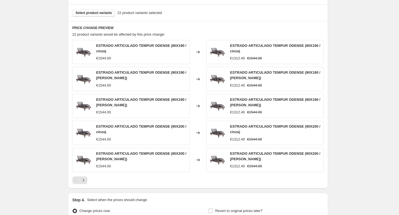
scroll to position [356, 0]
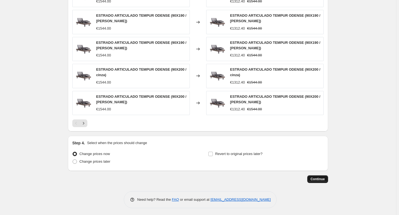
click at [321, 177] on span "Continue" at bounding box center [317, 179] width 14 height 4
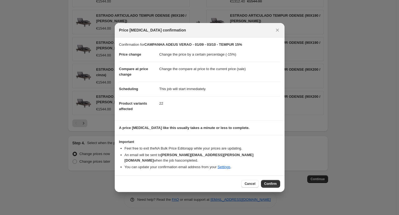
click at [274, 185] on div "Cancel Confirm" at bounding box center [200, 183] width 170 height 17
click at [275, 182] on span "Confirm" at bounding box center [270, 183] width 13 height 4
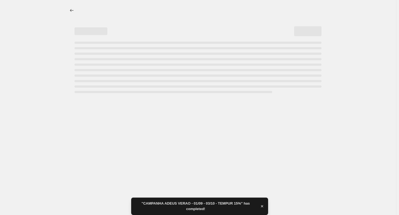
select select "percentage"
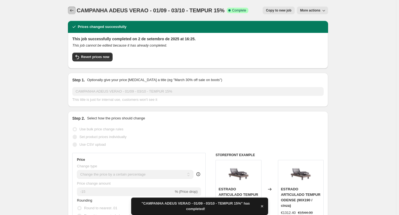
click at [74, 11] on icon "Price change jobs" at bounding box center [71, 10] width 5 height 5
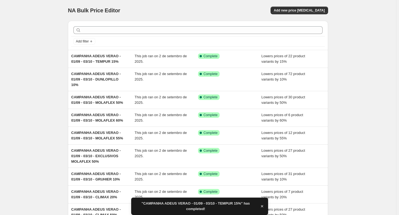
click at [32, 23] on div "NA Bulk Price Editor. This page is ready NA Bulk Price Editor Add new price cha…" at bounding box center [198, 152] width 396 height 304
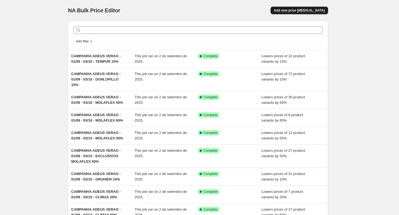
click at [309, 12] on span "Add new price [MEDICAL_DATA]" at bounding box center [299, 10] width 51 height 4
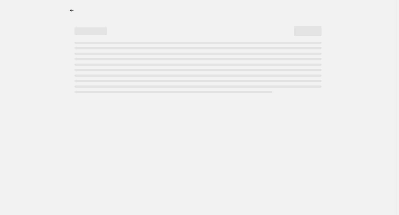
select select "percentage"
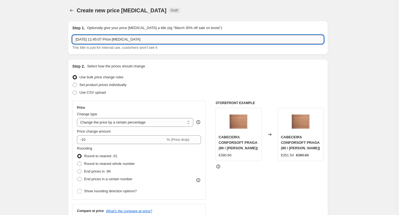
click at [170, 42] on input "2/09/2025, 11:45:07 Price change job" at bounding box center [197, 39] width 251 height 9
paste input "CAMPANHA ADEUS VERAO - 01/09 - 03/10 - MOLAFLEX 50%"
click at [153, 37] on input "CAMPANHA ADEUS VERAO - 01/09 - 03/10 - MOLAFLEX 50%" at bounding box center [197, 39] width 251 height 9
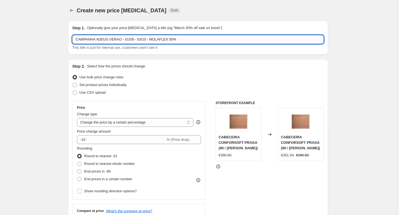
click at [153, 37] on input "CAMPANHA ADEUS VERAO - 01/09 - 03/10 - MOLAFLEX 50%" at bounding box center [197, 39] width 251 height 9
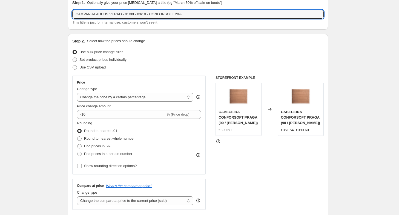
scroll to position [27, 0]
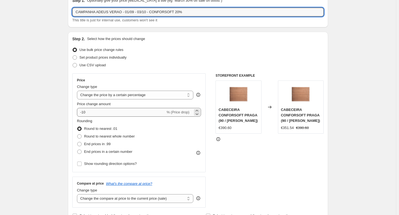
type input "CAMPANHA ADEUS VERAO - 01/09 - 03/10 - CONFORSOFT 20%"
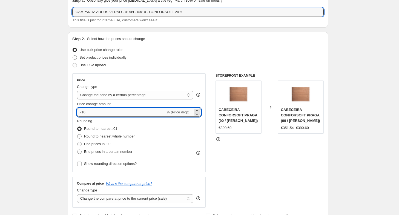
click at [87, 111] on input "-10" at bounding box center [121, 112] width 88 height 9
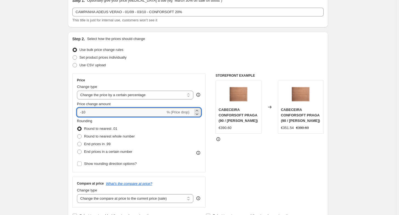
click at [87, 111] on input "-10" at bounding box center [121, 112] width 88 height 9
type input "-1"
type input "-20"
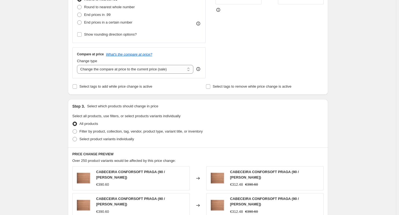
scroll to position [164, 0]
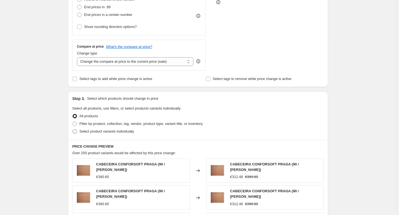
click at [83, 131] on span "Select product variants individually" at bounding box center [106, 131] width 54 height 4
click at [73, 129] on input "Select product variants individually" at bounding box center [72, 129] width 0 height 0
radio input "true"
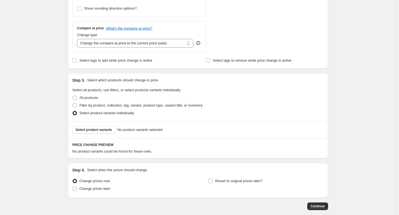
scroll to position [210, 0]
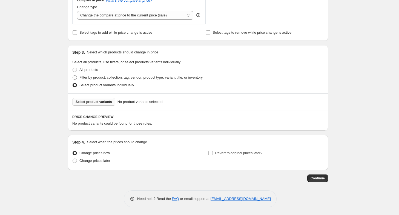
click at [97, 102] on span "Select product variants" at bounding box center [93, 102] width 36 height 4
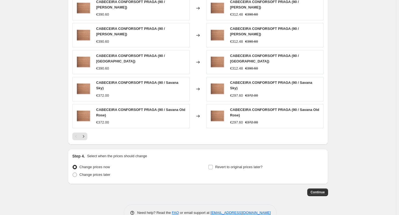
scroll to position [349, 0]
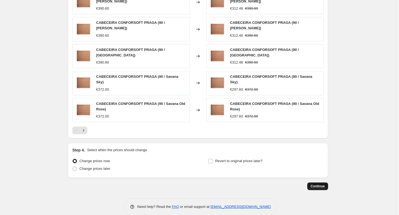
click at [324, 184] on span "Continue" at bounding box center [317, 186] width 14 height 4
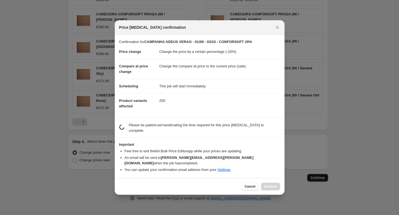
scroll to position [0, 0]
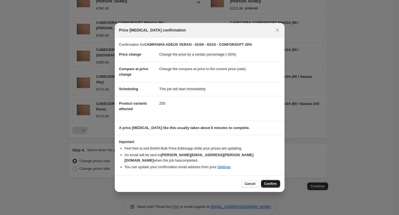
click at [274, 181] on span "Confirm" at bounding box center [270, 183] width 13 height 4
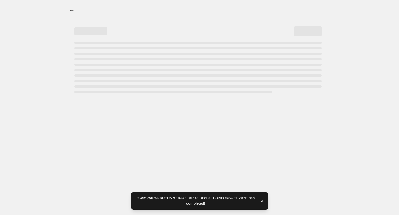
select select "percentage"
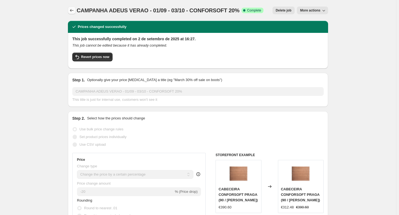
click at [75, 8] on button "Price change jobs" at bounding box center [72, 11] width 8 height 8
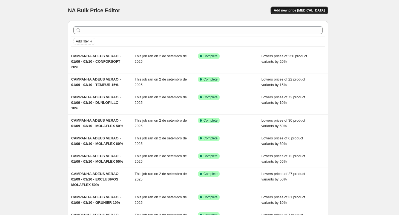
click at [321, 13] on button "Add new price [MEDICAL_DATA]" at bounding box center [298, 11] width 57 height 8
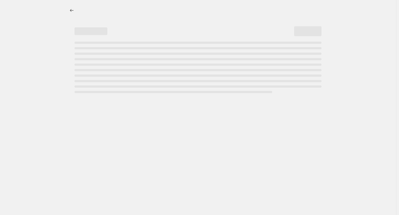
select select "percentage"
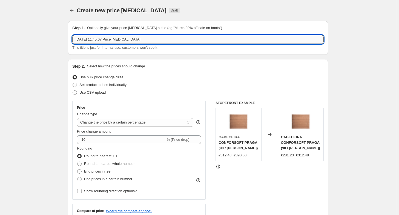
click at [181, 37] on input "2/09/2025, 11:45:07 Price change job" at bounding box center [197, 39] width 251 height 9
paste input "CAMPANHA ADEUS VERAO - 01/09 - 03/10 - MOLAFLEX 50%"
click at [152, 41] on input "CAMPANHA ADEUS VERAO - 01/09 - 03/10 - MOLAFLEX 50%" at bounding box center [197, 39] width 251 height 9
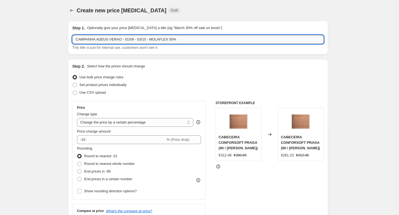
click at [152, 41] on input "CAMPANHA ADEUS VERAO - 01/09 - 03/10 - MOLAFLEX 50%" at bounding box center [197, 39] width 251 height 9
type input "CAMPANHA ADEUS VERAO - 01/09 - 03/10 - CONFORSOFT 30%"
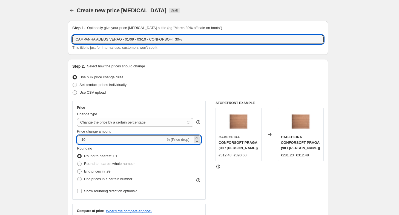
click at [101, 143] on input "-10" at bounding box center [121, 139] width 88 height 9
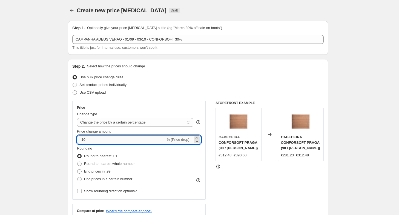
type input "-1"
type input "-30"
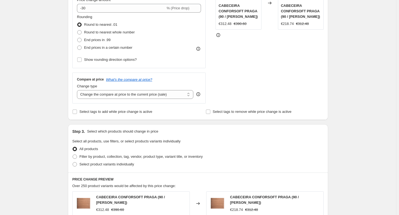
scroll to position [137, 0]
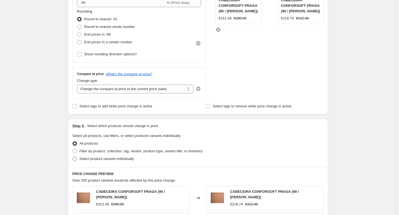
click at [88, 158] on span "Select product variants individually" at bounding box center [106, 158] width 54 height 4
click at [73, 157] on input "Select product variants individually" at bounding box center [72, 156] width 0 height 0
radio input "true"
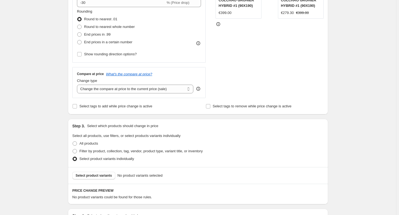
scroll to position [191, 0]
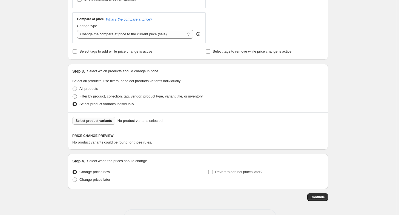
click at [93, 117] on button "Select product variants" at bounding box center [93, 121] width 43 height 8
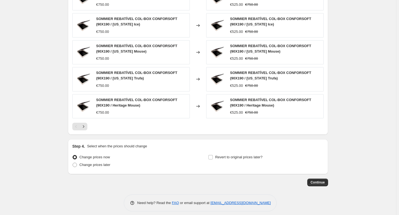
scroll to position [356, 0]
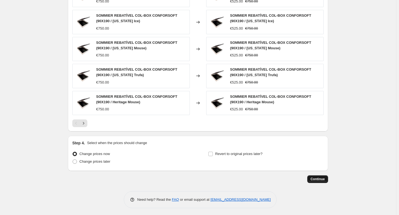
click at [320, 177] on span "Continue" at bounding box center [317, 179] width 14 height 4
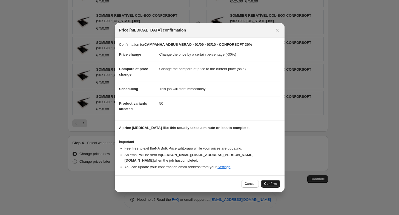
click at [272, 181] on span "Confirm" at bounding box center [270, 183] width 13 height 4
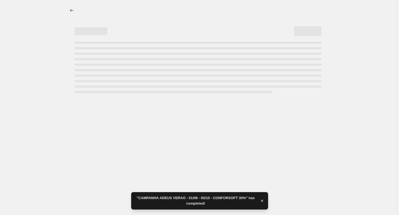
select select "percentage"
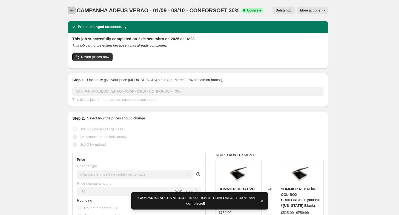
click at [75, 10] on button "Price change jobs" at bounding box center [72, 11] width 8 height 8
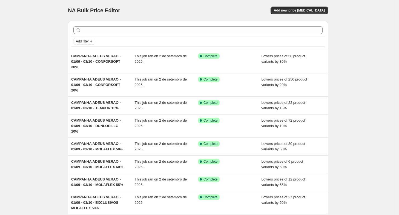
click at [50, 83] on div "NA Bulk Price Editor. This page is ready NA Bulk Price Editor Add new price cha…" at bounding box center [198, 152] width 396 height 304
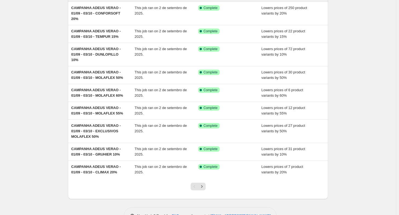
scroll to position [72, 0]
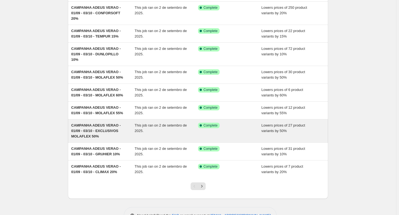
click at [98, 124] on span "CAMPANHA ADEUS VERAO - 01/09 - 03/10 - EXCLUSIVOS MOLAFLEX 50%" at bounding box center [96, 130] width 50 height 15
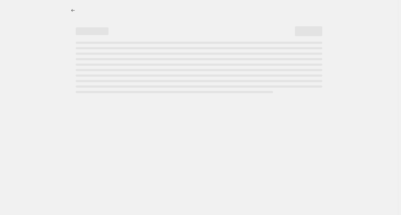
select select "percentage"
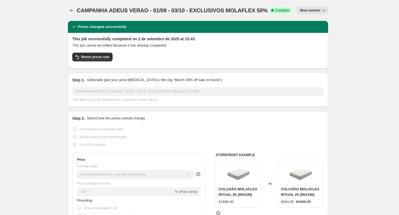
click at [324, 14] on button "More actions" at bounding box center [312, 11] width 31 height 8
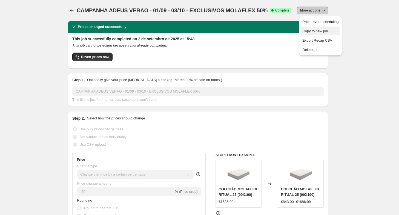
click at [319, 32] on span "Copy to new job" at bounding box center [314, 31] width 25 height 4
select select "percentage"
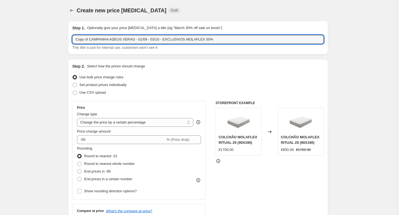
drag, startPoint x: 91, startPoint y: 40, endPoint x: -6, endPoint y: 36, distance: 97.2
click at [0, 36] on html "Home Settings Plans Skip to content Create new price change job. This page is r…" at bounding box center [199, 107] width 399 height 215
type input "CAMPANHA ADEUS VERAO - 01/09 - 03/10 - EXCLUSIVOS MOLAFLEX 50%"
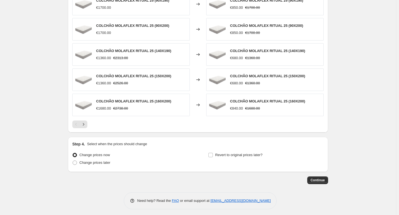
scroll to position [347, 0]
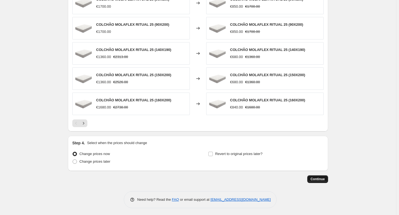
click at [314, 179] on span "Continue" at bounding box center [317, 179] width 14 height 4
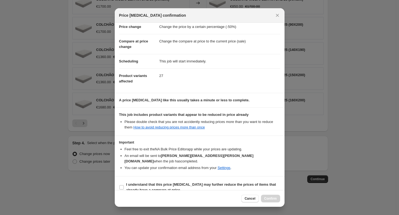
scroll to position [14, 0]
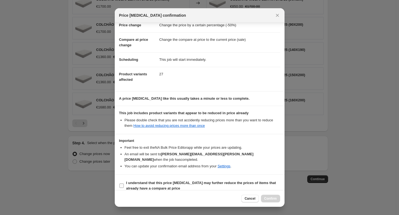
click at [130, 181] on b "I understand that this price change job may further reduce the prices of items …" at bounding box center [201, 186] width 150 height 10
click at [124, 183] on input "I understand that this price change job may further reduce the prices of items …" at bounding box center [121, 185] width 4 height 4
checkbox input "true"
click at [274, 198] on span "Confirm" at bounding box center [270, 198] width 13 height 4
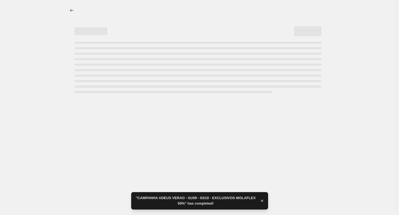
select select "percentage"
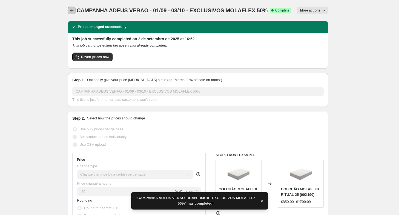
click at [73, 11] on icon "Price change jobs" at bounding box center [71, 10] width 5 height 5
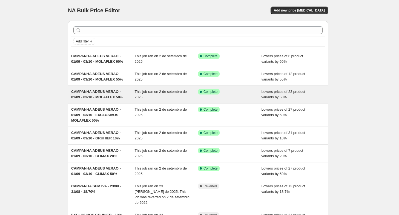
click at [85, 98] on span "CAMPANHA ADEUS VERAO - 01/09 - 03/10 - MOLAFLEX 50%" at bounding box center [97, 94] width 52 height 10
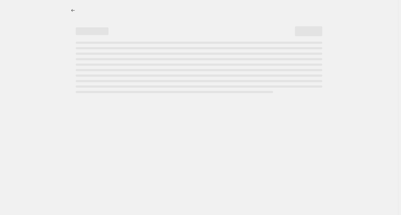
select select "percentage"
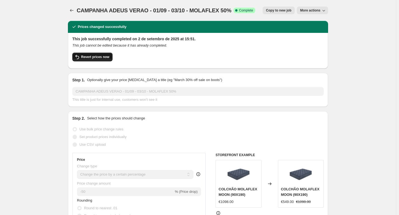
click at [107, 54] on button "Revert prices now" at bounding box center [92, 57] width 40 height 9
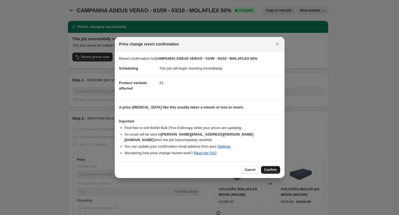
click at [270, 169] on span "Confirm" at bounding box center [270, 169] width 13 height 4
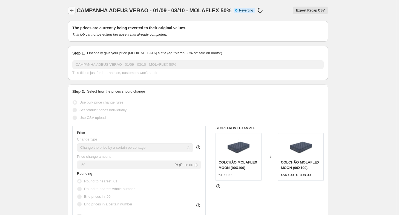
click at [74, 13] on icon "Price change jobs" at bounding box center [71, 10] width 5 height 5
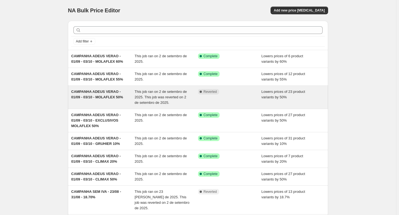
click at [85, 94] on span "CAMPANHA ADEUS VERAO - 01/09 - 03/10 - MOLAFLEX 50%" at bounding box center [97, 94] width 52 height 10
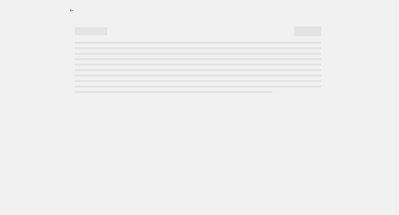
select select "percentage"
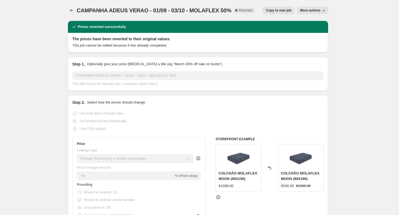
click at [307, 6] on div "CAMPANHA ADEUS VERAO - 01/09 - 03/10 - MOLAFLEX 50%. This page is ready CAMPANH…" at bounding box center [198, 10] width 260 height 21
click at [309, 8] on span "More actions" at bounding box center [310, 10] width 20 height 4
click at [317, 35] on button "Delete job" at bounding box center [316, 31] width 33 height 9
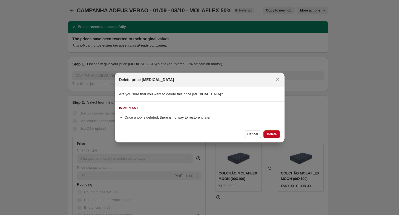
click at [277, 139] on div "Cancel Delete" at bounding box center [200, 134] width 170 height 17
click at [277, 137] on button "Delete" at bounding box center [271, 134] width 16 height 8
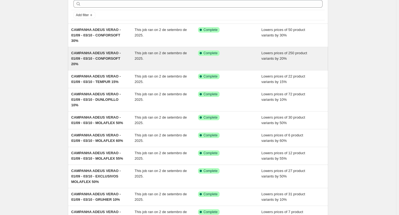
scroll to position [27, 0]
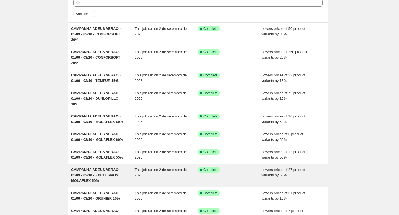
click at [103, 171] on div "CAMPANHA ADEUS VERAO - 01/09 - 03/10 - EXCLUSIVOS MOLAFLEX 50%" at bounding box center [102, 175] width 63 height 16
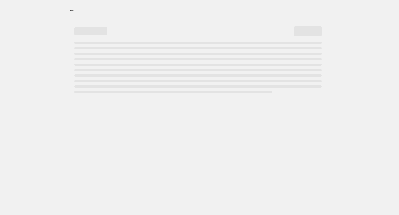
select select "percentage"
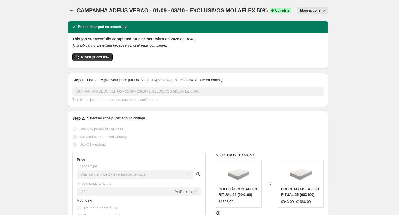
click at [317, 14] on button "More actions" at bounding box center [312, 11] width 31 height 8
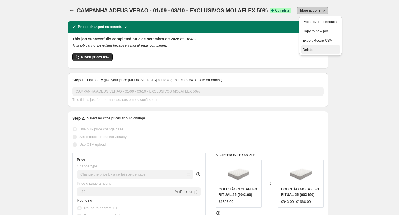
click at [319, 53] on button "Delete job" at bounding box center [319, 49] width 39 height 9
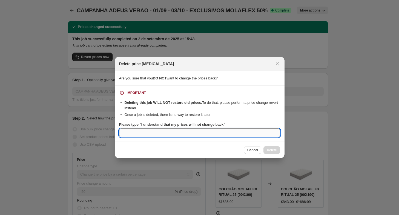
click at [168, 134] on input "Please type "I understand that my prices will not change back"" at bounding box center [199, 132] width 161 height 9
type input "I understand that my prices will not change back"
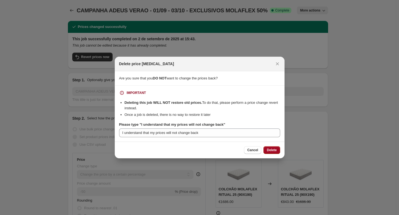
click at [273, 150] on span "Delete" at bounding box center [271, 150] width 10 height 4
